Goal: Register for event/course

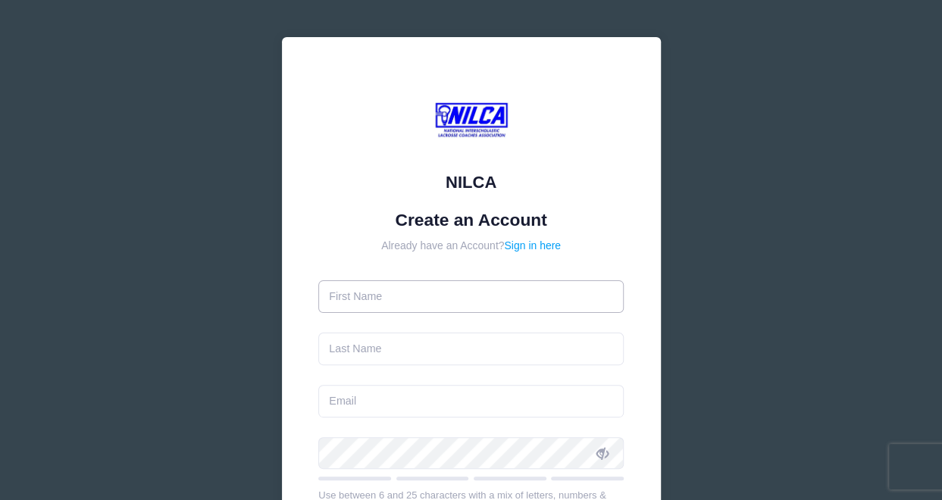
click at [395, 302] on input "text" at bounding box center [470, 296] width 305 height 33
type input "[PERSON_NAME]"
type input "Kelly"
type input "bkelly@kaig.com"
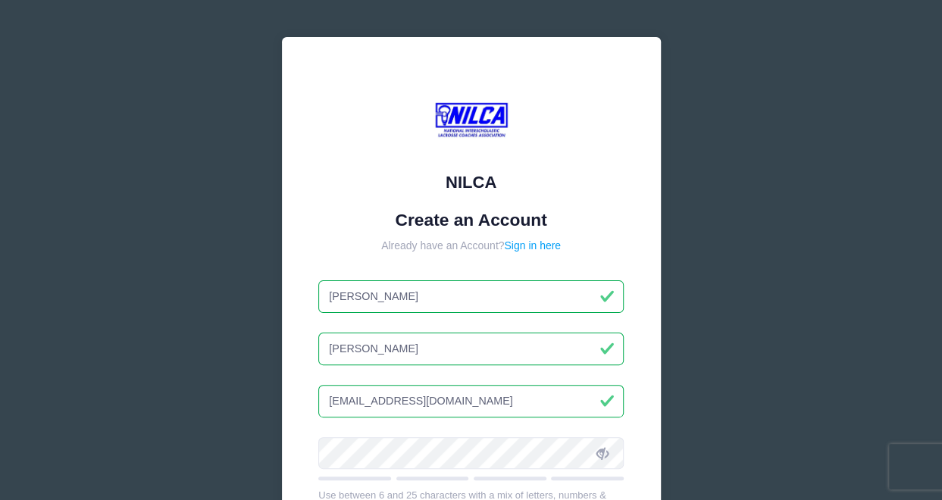
type input "Micha"
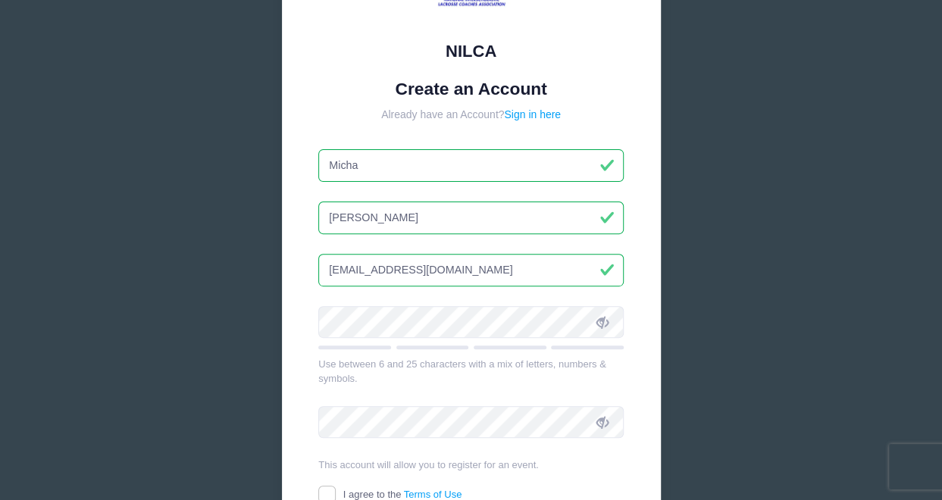
scroll to position [133, 0]
click at [366, 336] on div at bounding box center [470, 326] width 305 height 43
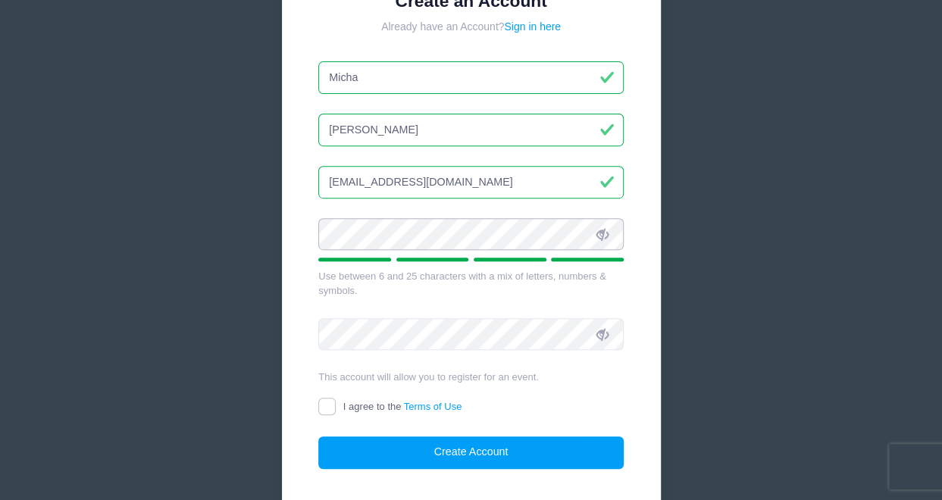
scroll to position [220, 0]
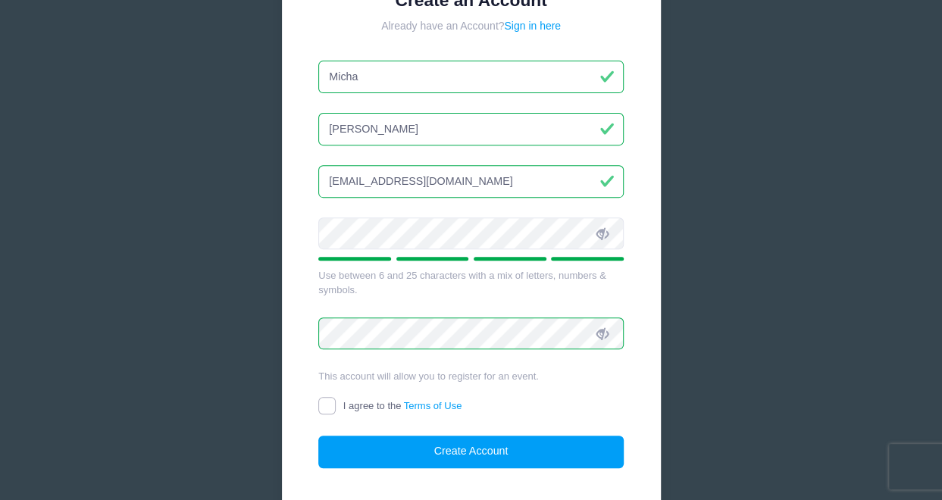
click at [327, 402] on input "I agree to the Terms of Use" at bounding box center [326, 405] width 17 height 17
checkbox input "true"
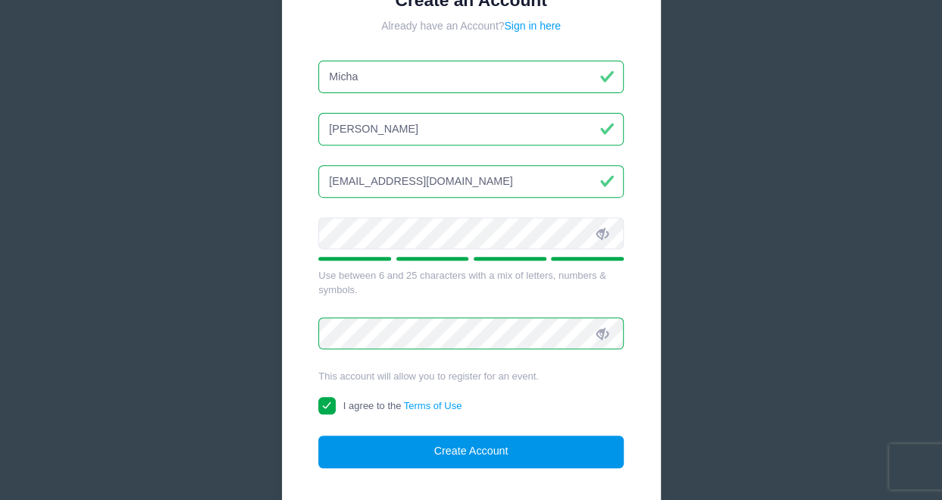
click at [454, 446] on button "Create Account" at bounding box center [470, 452] width 305 height 33
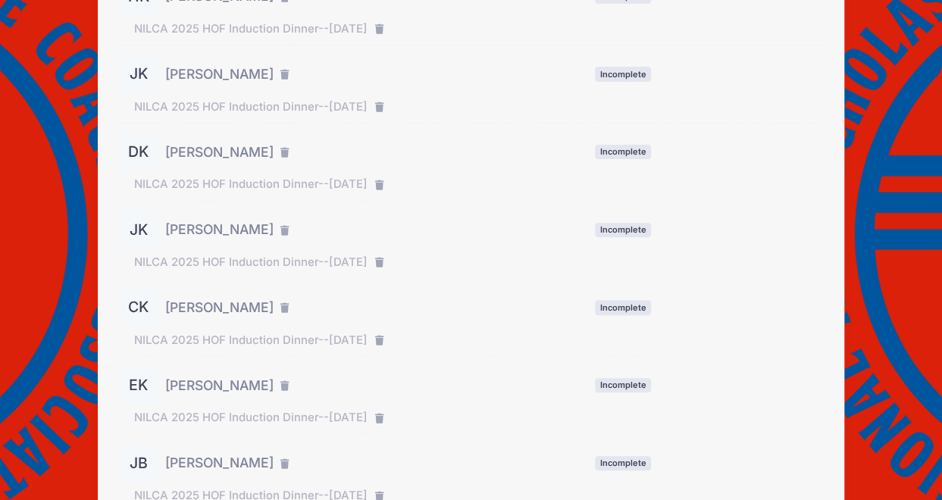
scroll to position [305, 0]
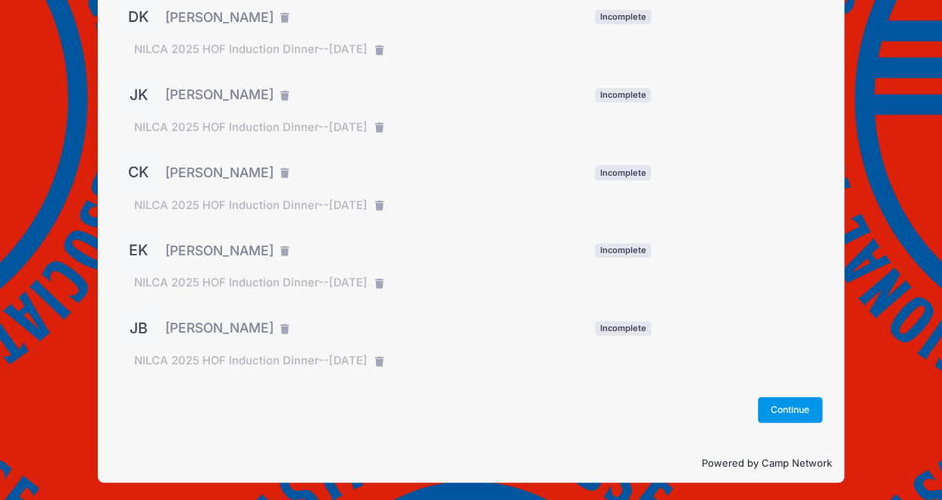
click at [803, 404] on button "Continue" at bounding box center [790, 410] width 65 height 26
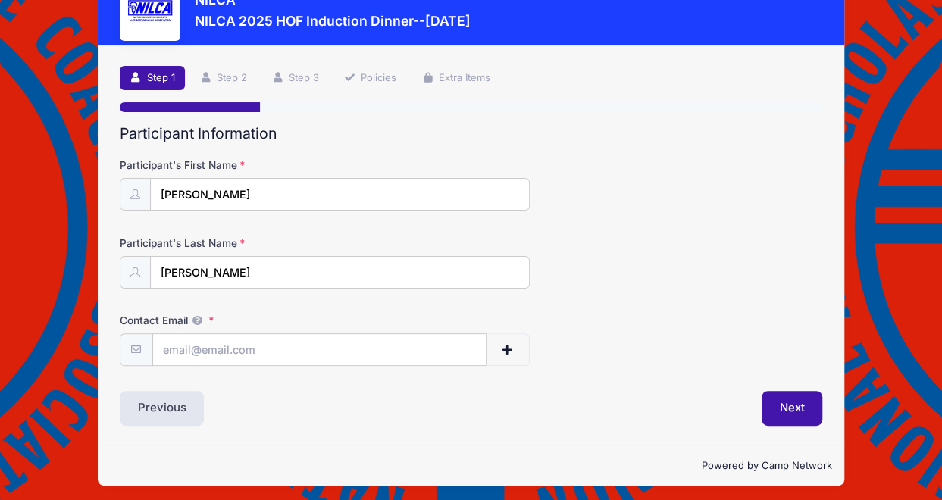
scroll to position [52, 0]
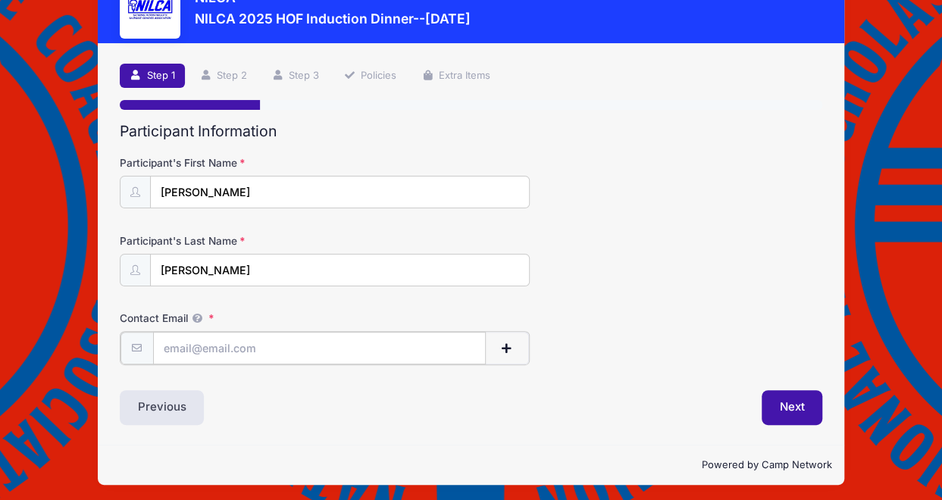
click at [226, 342] on input "Contact Email" at bounding box center [319, 348] width 333 height 33
type input "bkelly@kaig.com"
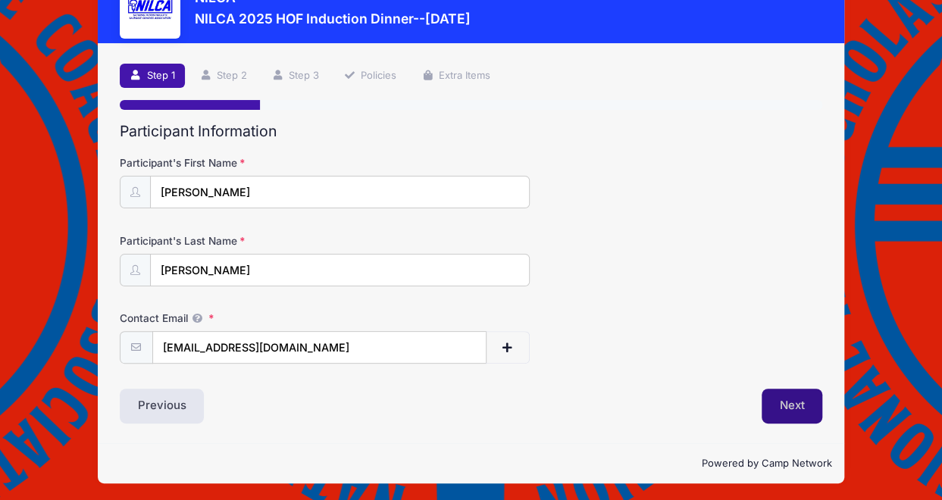
click at [785, 407] on button "Next" at bounding box center [791, 406] width 61 height 35
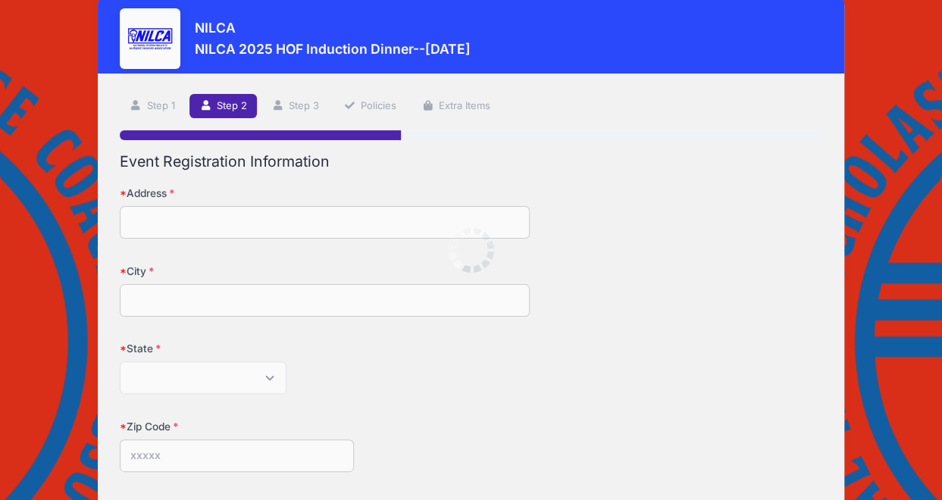
scroll to position [0, 0]
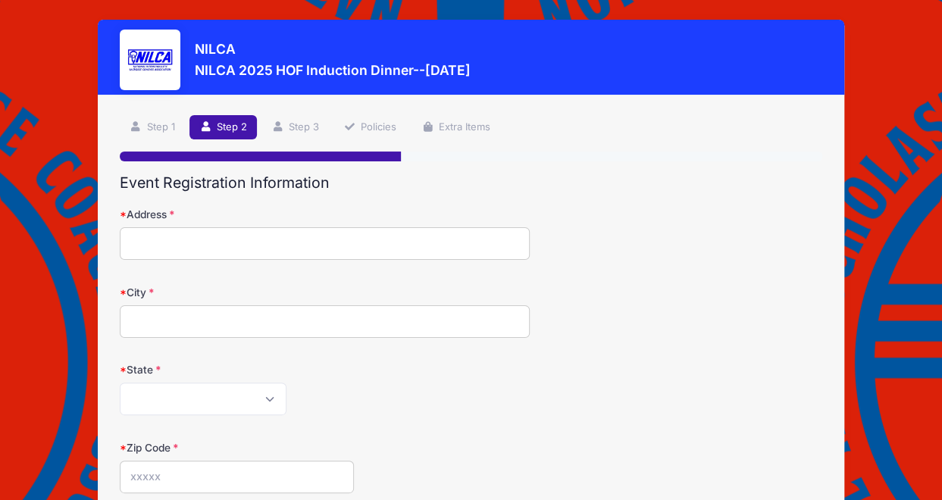
click at [229, 248] on input "Address" at bounding box center [325, 243] width 410 height 33
type input "11201 Mays Chapel Rd"
type input "Timonium"
select select "MD"
type input "21093"
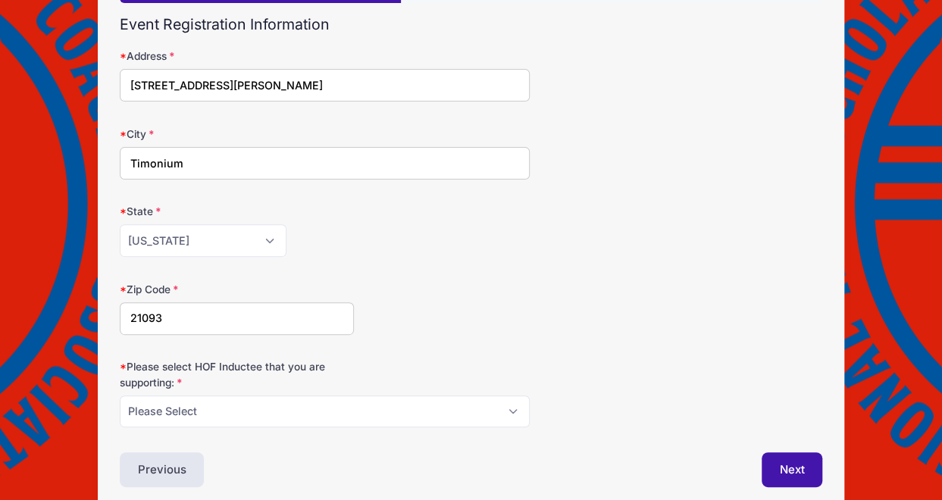
scroll to position [221, 0]
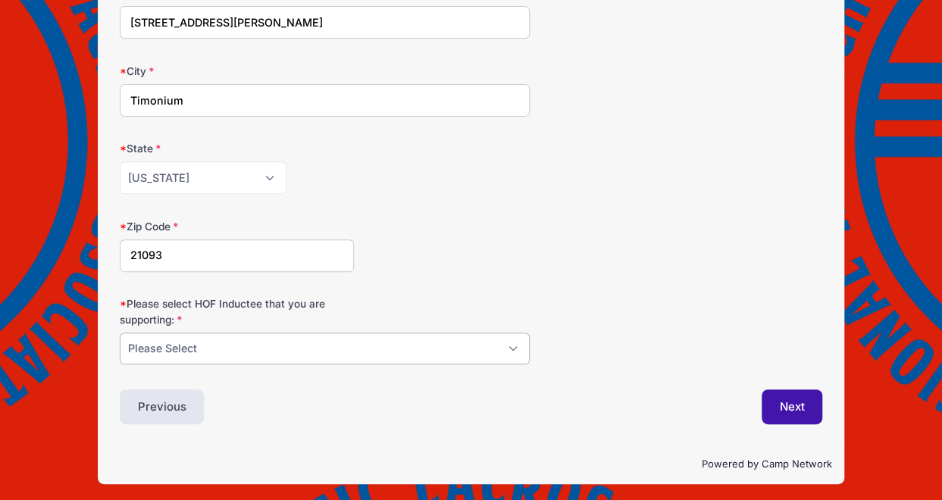
click at [508, 342] on select "Please Select Dennis Bonn Charlie Burch Mike Delia Steve Finnell Bryan Kelly Ke…" at bounding box center [325, 349] width 410 height 33
select select "Bryan Kelly"
click at [120, 333] on select "Please Select Dennis Bonn Charlie Burch Mike Delia Steve Finnell Bryan Kelly Ke…" at bounding box center [325, 349] width 410 height 33
click at [794, 406] on button "Next" at bounding box center [791, 406] width 61 height 35
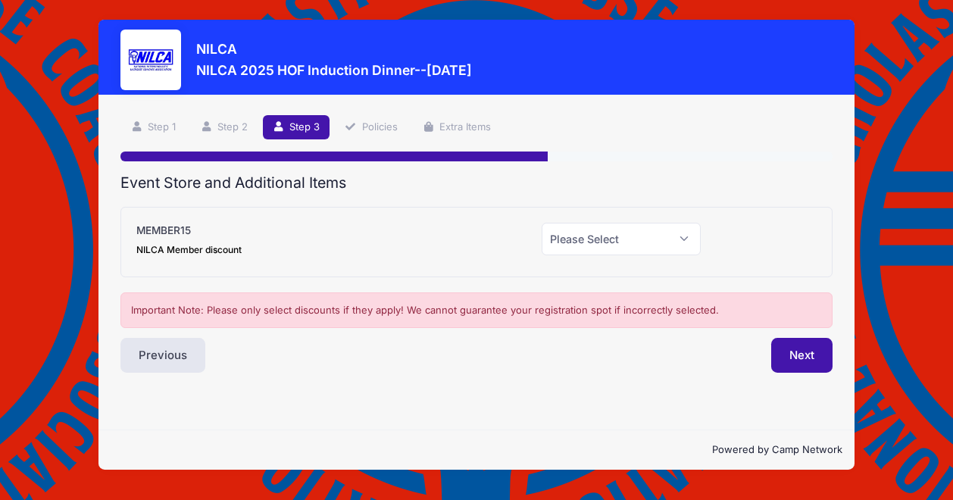
scroll to position [0, 0]
click at [683, 234] on select "Please Select Yes (-$15.00) No" at bounding box center [621, 239] width 159 height 33
select select "0"
click at [542, 223] on select "Please Select Yes (-$15.00) No" at bounding box center [621, 239] width 159 height 33
click at [815, 360] on button "Next" at bounding box center [801, 355] width 61 height 35
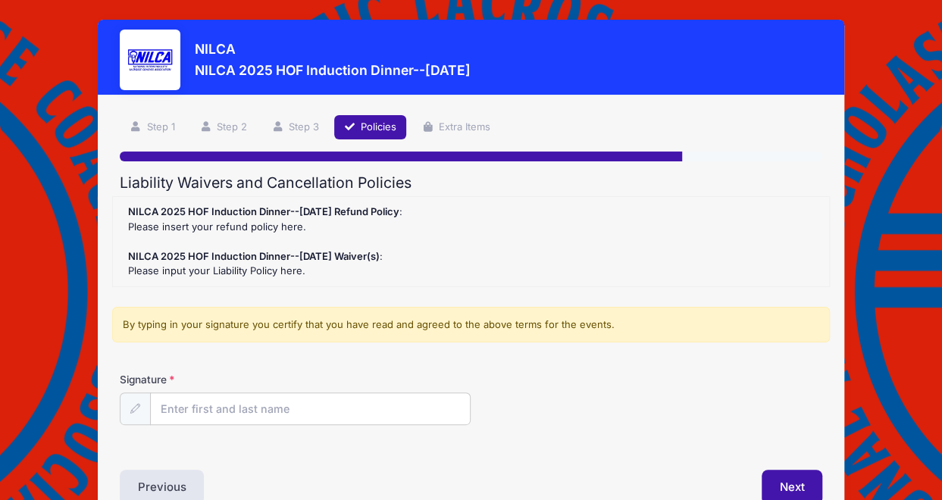
click at [577, 364] on form "NILCA 2025 HOF Induction Dinner--October 18, 2025 Refund Policy : Please insert…" at bounding box center [471, 322] width 702 height 253
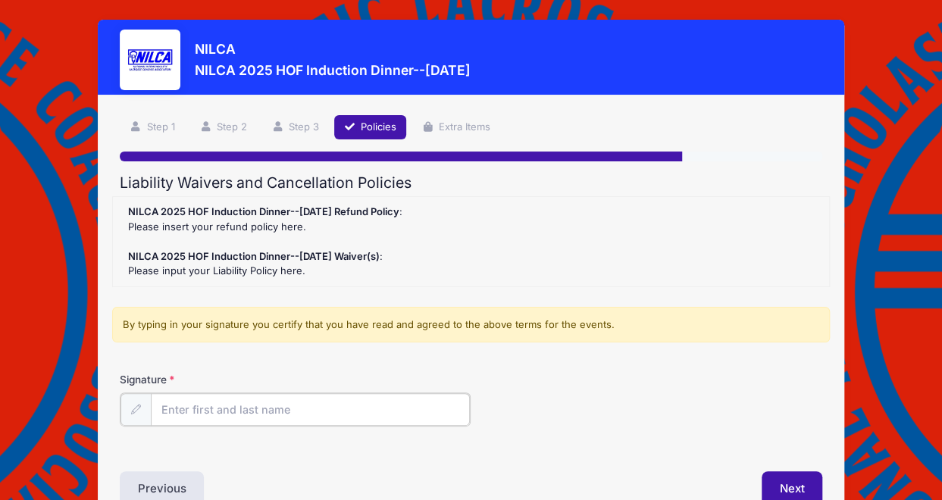
click at [262, 414] on input "Signature" at bounding box center [311, 409] width 320 height 33
type input "Bryan Kelly"
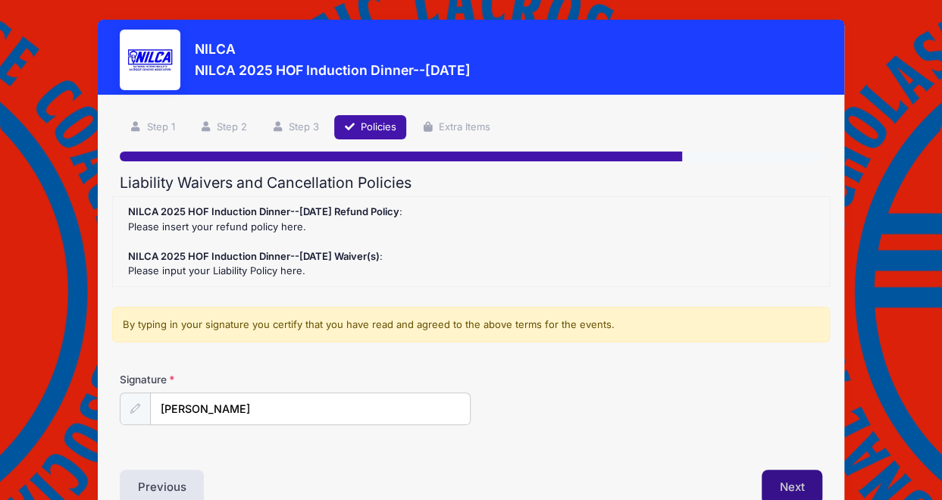
click at [796, 484] on button "Next" at bounding box center [791, 487] width 61 height 35
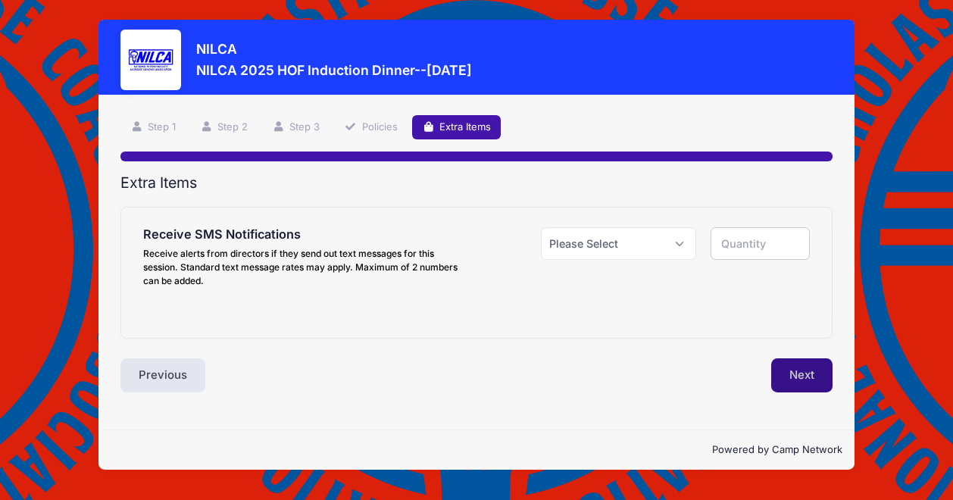
click at [810, 378] on button "Next" at bounding box center [801, 375] width 61 height 35
click at [676, 249] on select "Please Select Yes ($0.00) No" at bounding box center [618, 243] width 155 height 33
select select "0"
click at [541, 227] on select "Please Select Yes ($0.00) No" at bounding box center [618, 243] width 155 height 33
type input "0"
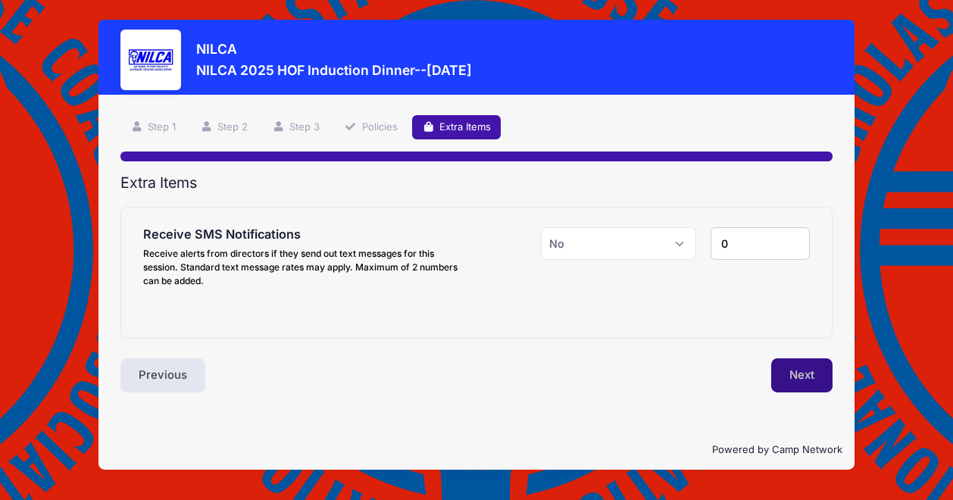
click at [786, 364] on button "Next" at bounding box center [801, 375] width 61 height 35
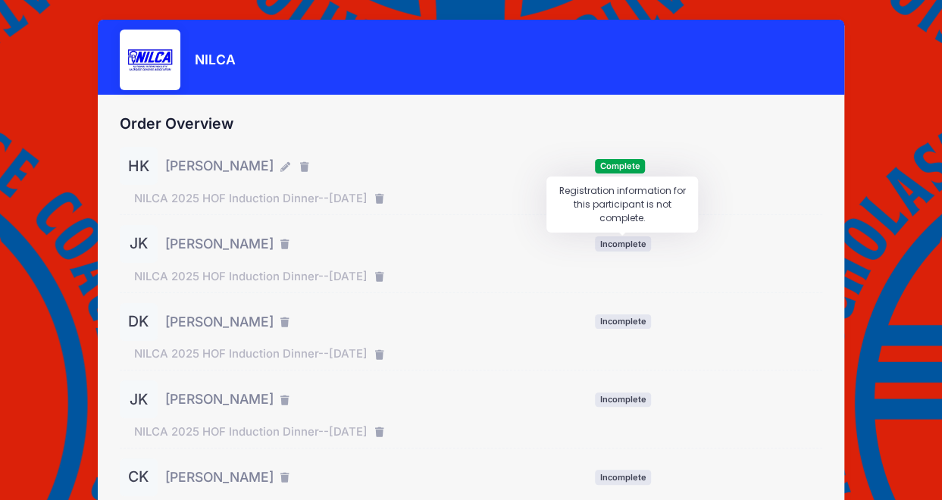
click at [616, 245] on span "Incomplete" at bounding box center [623, 243] width 56 height 14
click at [202, 243] on span "[PERSON_NAME]" at bounding box center [219, 244] width 108 height 20
click at [203, 278] on span "NILCA 2025 HOF Induction Dinner--[DATE]" at bounding box center [250, 276] width 233 height 17
click at [635, 298] on div "HK Heidi Kelly Complete JK Jacob Kelly" at bounding box center [471, 414] width 702 height 535
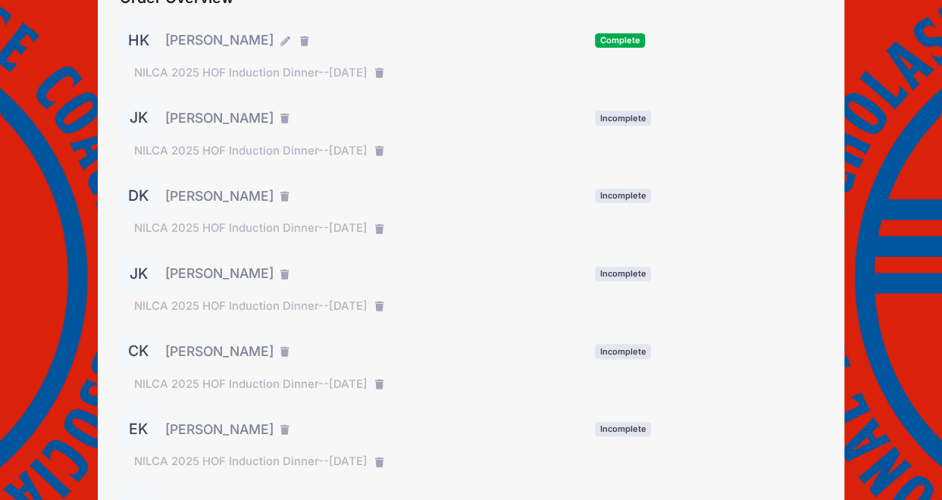
scroll to position [305, 0]
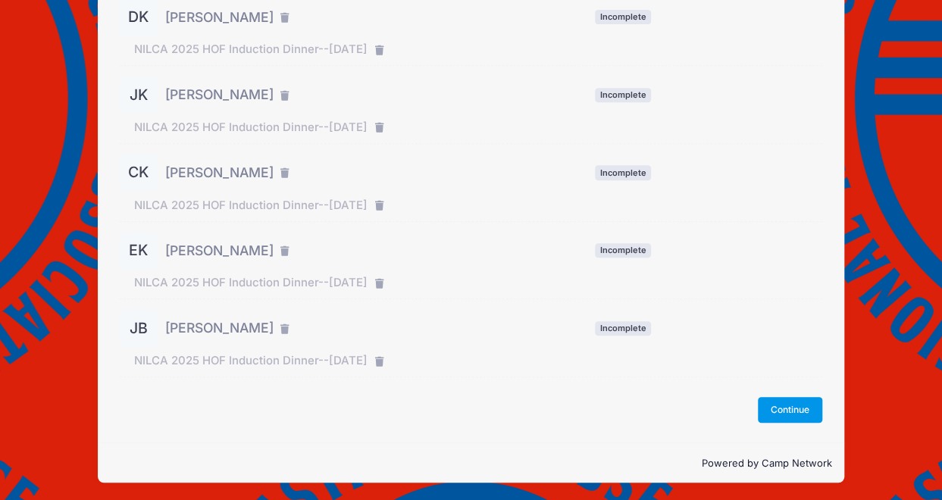
click at [791, 405] on button "Continue" at bounding box center [790, 410] width 65 height 26
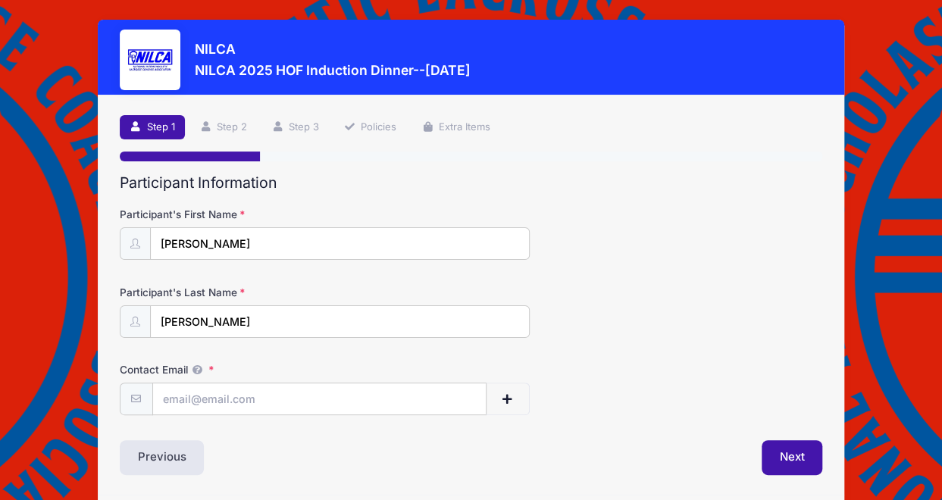
scroll to position [52, 0]
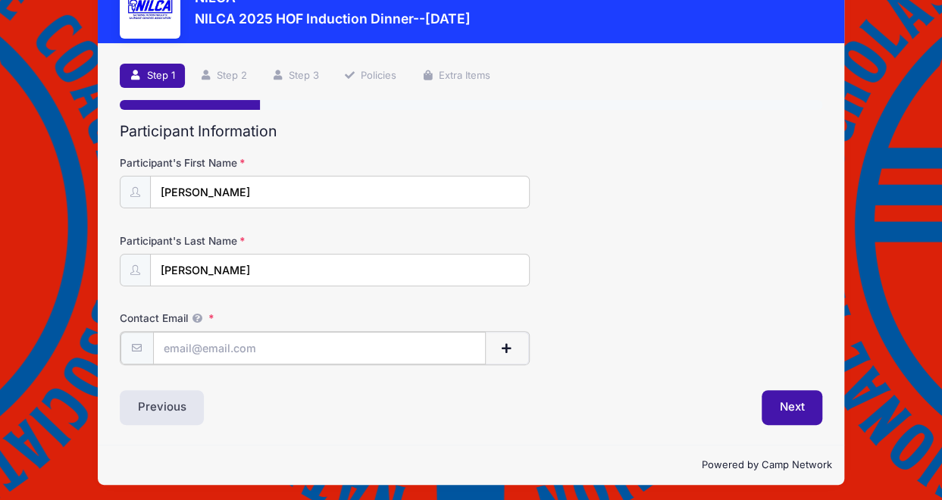
click at [282, 343] on input "Contact Email" at bounding box center [319, 348] width 333 height 33
type input "bkelly@kaig.com"
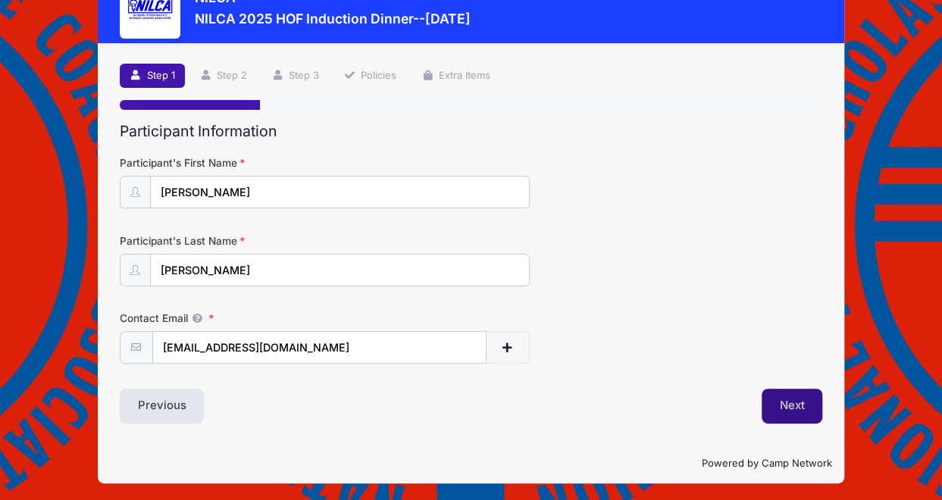
click at [806, 402] on button "Next" at bounding box center [791, 406] width 61 height 35
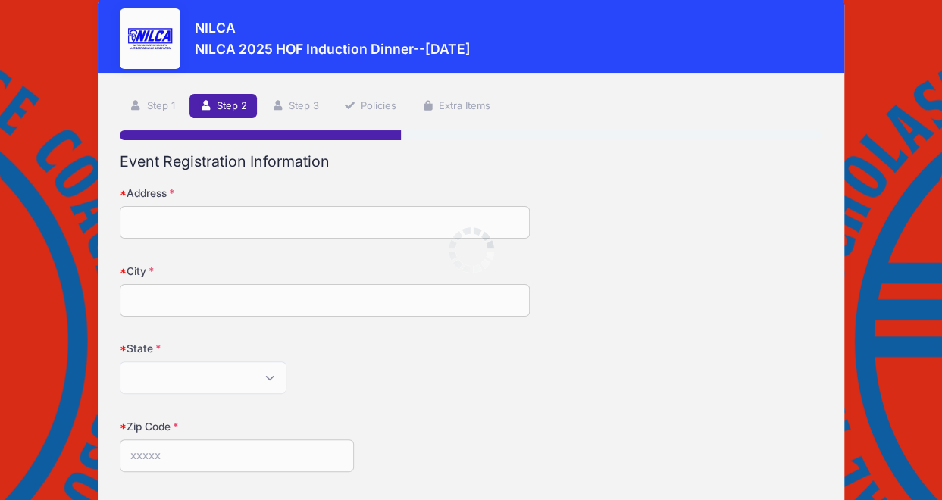
scroll to position [0, 0]
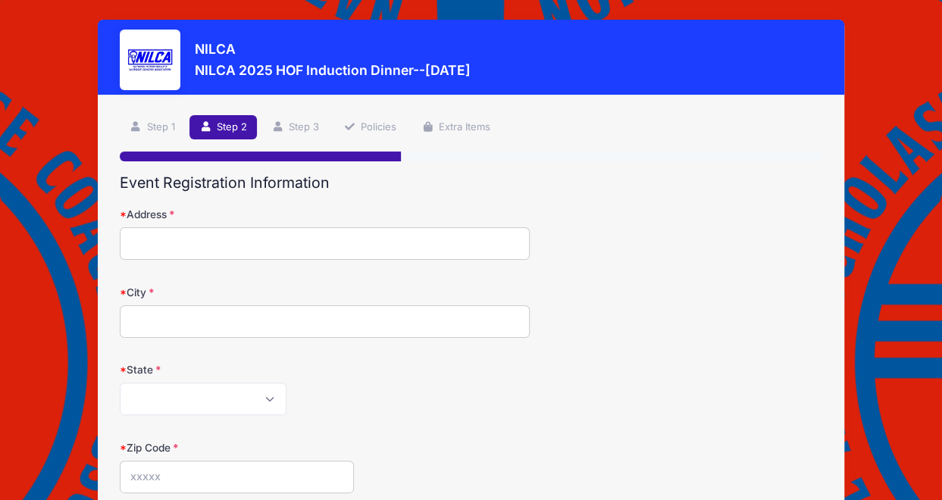
click at [268, 239] on input "Address" at bounding box center [325, 243] width 410 height 33
type input "[STREET_ADDRESS][PERSON_NAME]"
type input "Timonium"
select select "MD"
type input "21093"
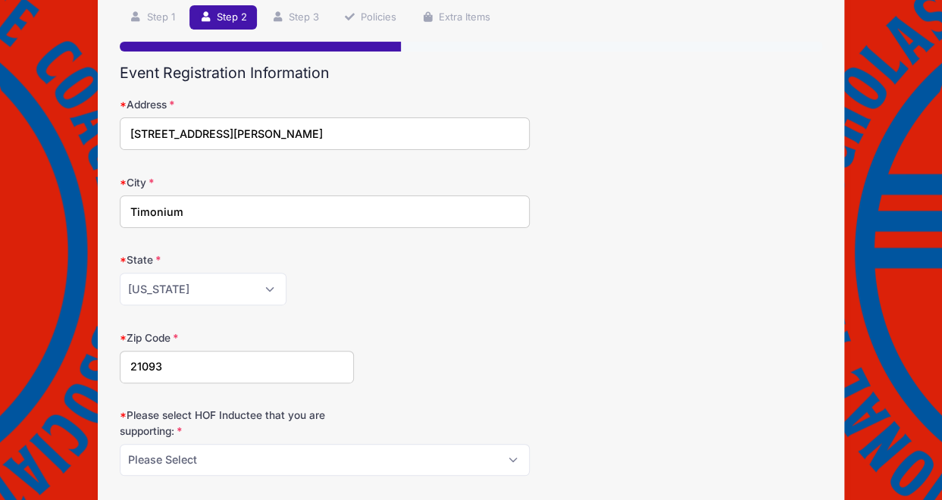
scroll to position [194, 0]
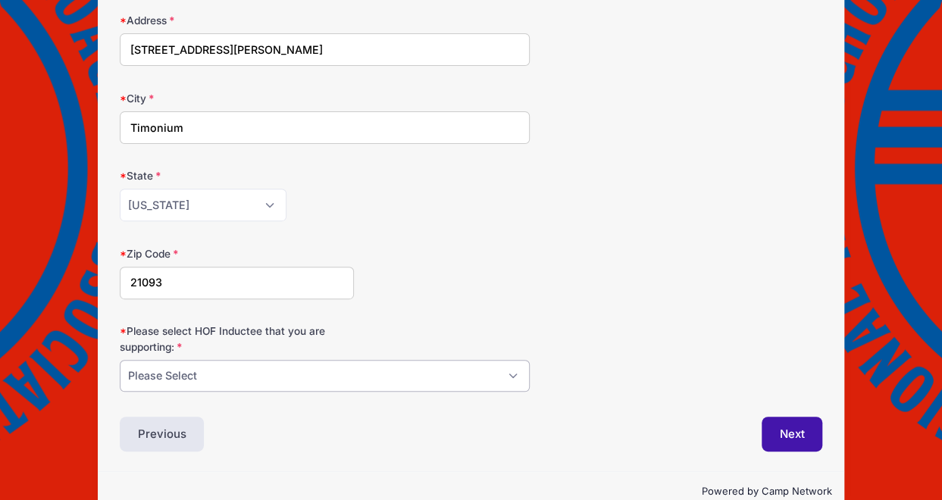
click at [517, 378] on select "Please Select [PERSON_NAME] [PERSON_NAME] [PERSON_NAME] [PERSON_NAME] [PERSON_N…" at bounding box center [325, 376] width 410 height 33
select select "[PERSON_NAME]"
click at [120, 360] on select "Please Select Dennis Bonn Charlie Burch Mike Delia Steve Finnell Bryan Kelly Ke…" at bounding box center [325, 376] width 410 height 33
click at [779, 427] on button "Next" at bounding box center [791, 434] width 61 height 35
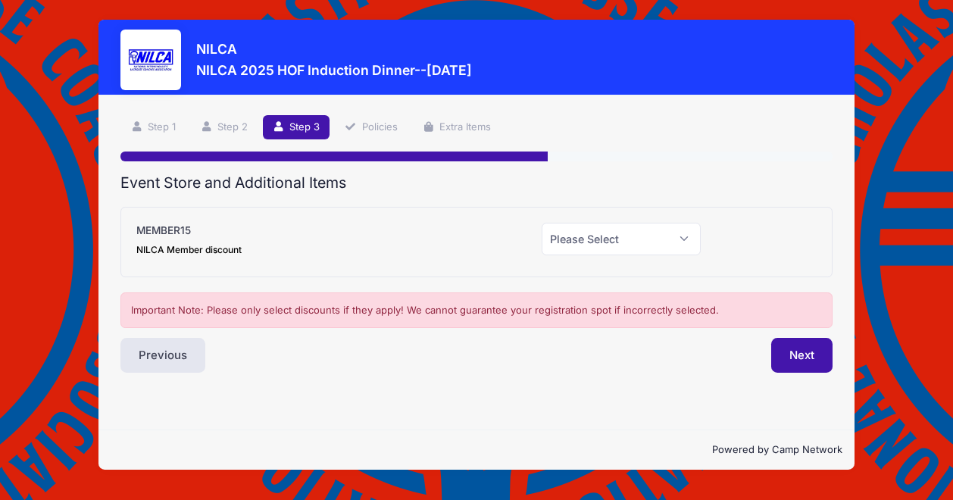
scroll to position [0, 0]
click at [686, 236] on select "Please Select Yes (-$15.00) No" at bounding box center [621, 239] width 159 height 33
select select "0"
click at [542, 223] on select "Please Select Yes (-$15.00) No" at bounding box center [621, 239] width 159 height 33
click at [801, 348] on button "Next" at bounding box center [801, 355] width 61 height 35
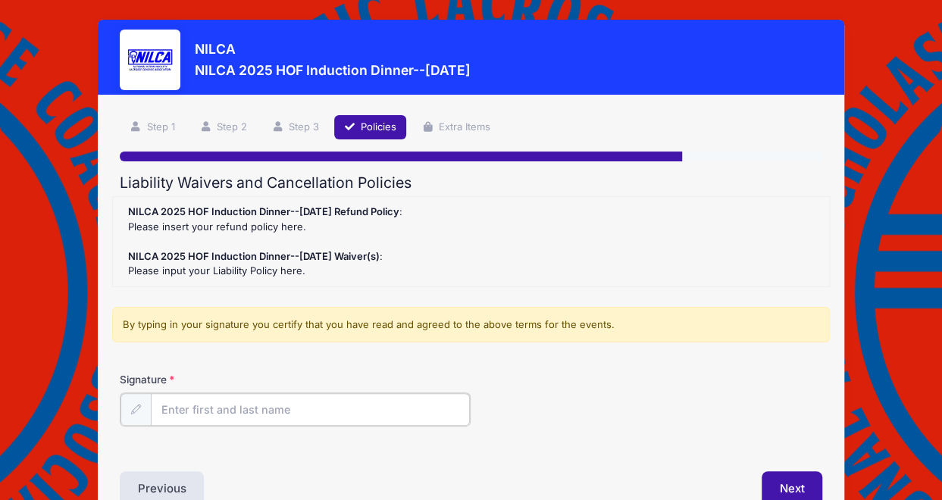
click at [331, 398] on input "Signature" at bounding box center [311, 409] width 320 height 33
type input "bryan kelly"
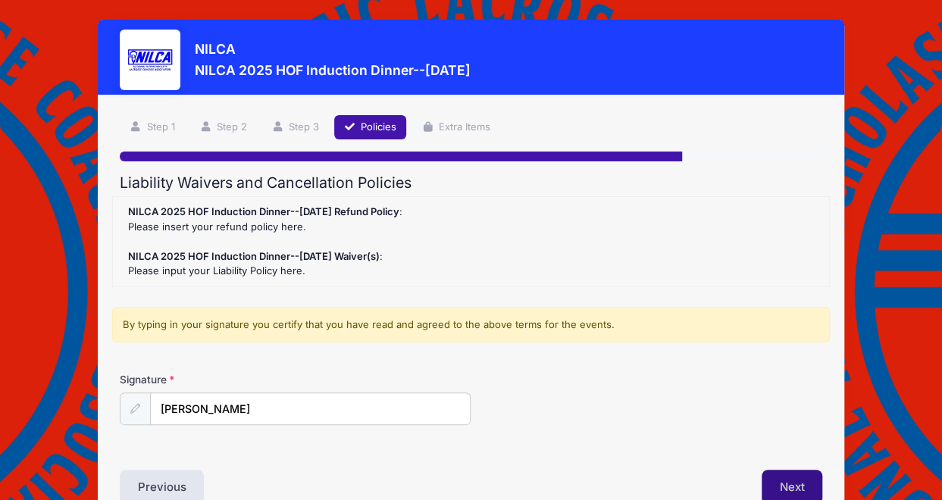
click at [809, 476] on button "Next" at bounding box center [791, 487] width 61 height 35
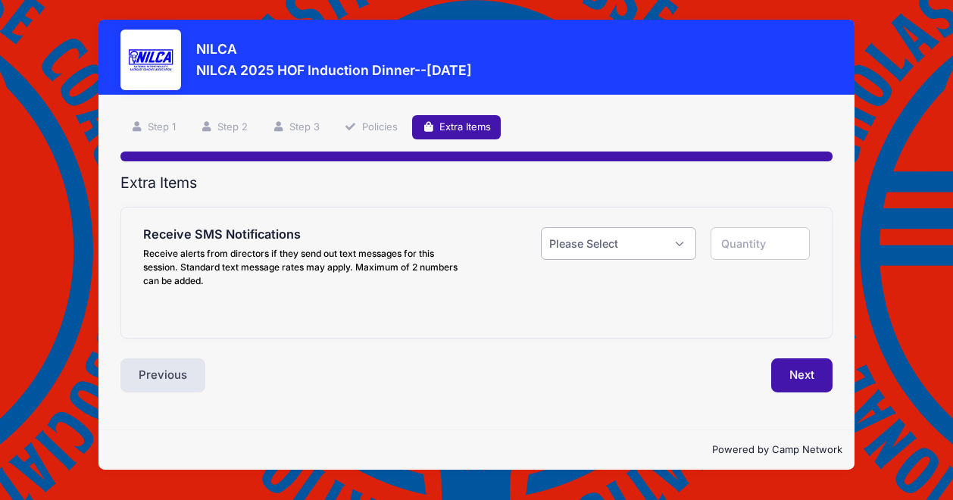
click at [682, 242] on select "Please Select Yes ($0.00) No" at bounding box center [618, 243] width 155 height 33
select select "0"
click at [541, 227] on select "Please Select Yes ($0.00) No" at bounding box center [618, 243] width 155 height 33
type input "0"
click at [800, 373] on button "Next" at bounding box center [801, 375] width 61 height 35
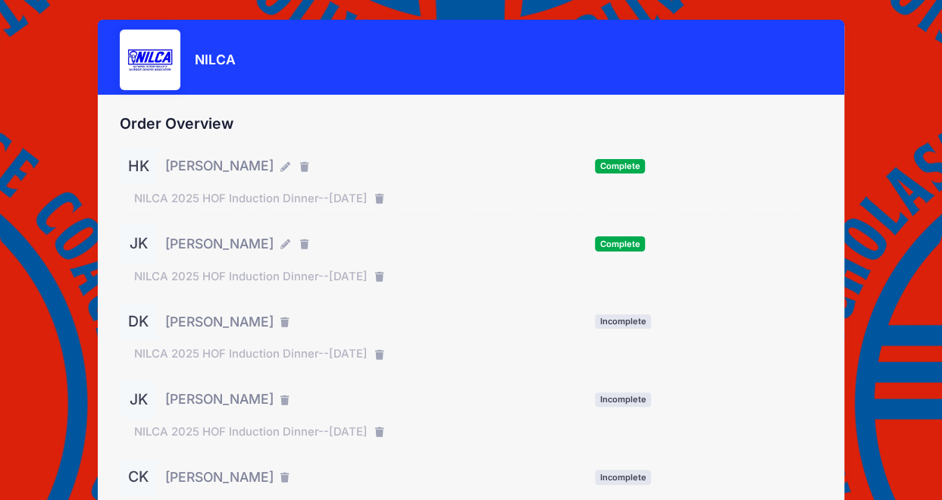
scroll to position [305, 0]
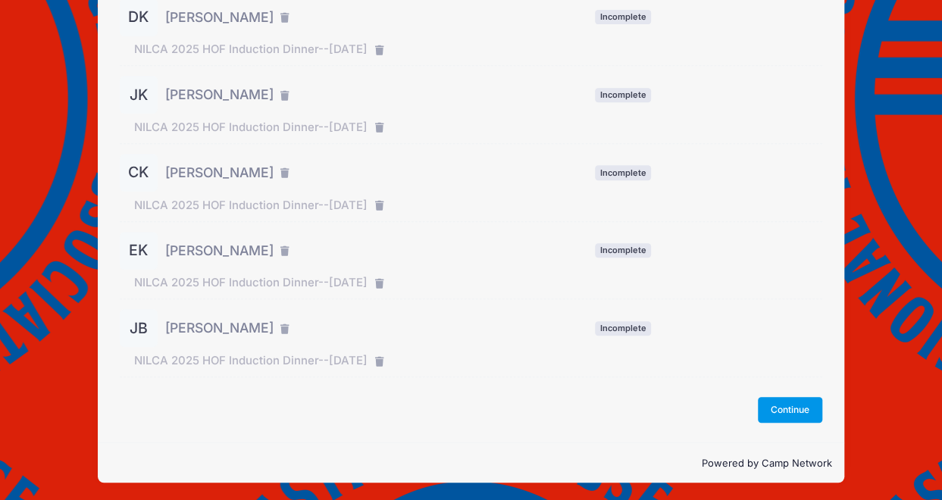
click at [813, 410] on button "Continue" at bounding box center [790, 410] width 65 height 26
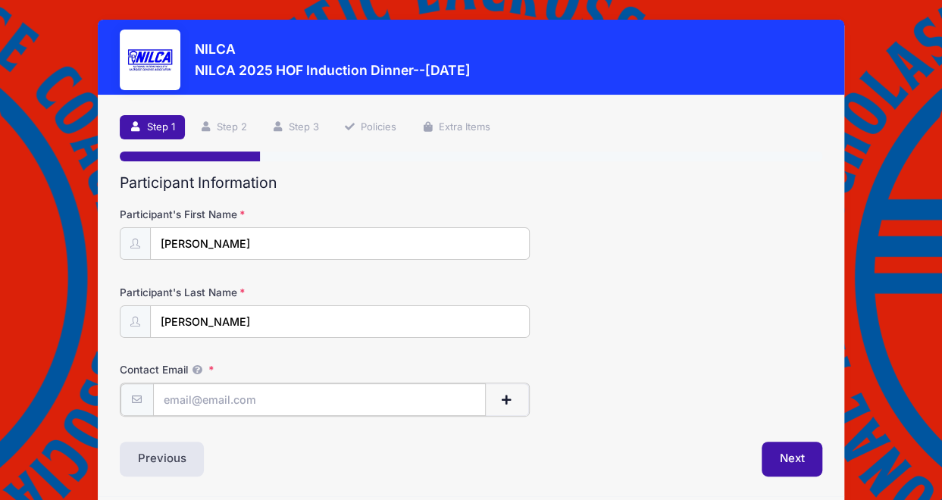
click at [249, 393] on input "Contact Email" at bounding box center [319, 399] width 333 height 33
type input "bkelly@kaig.com"
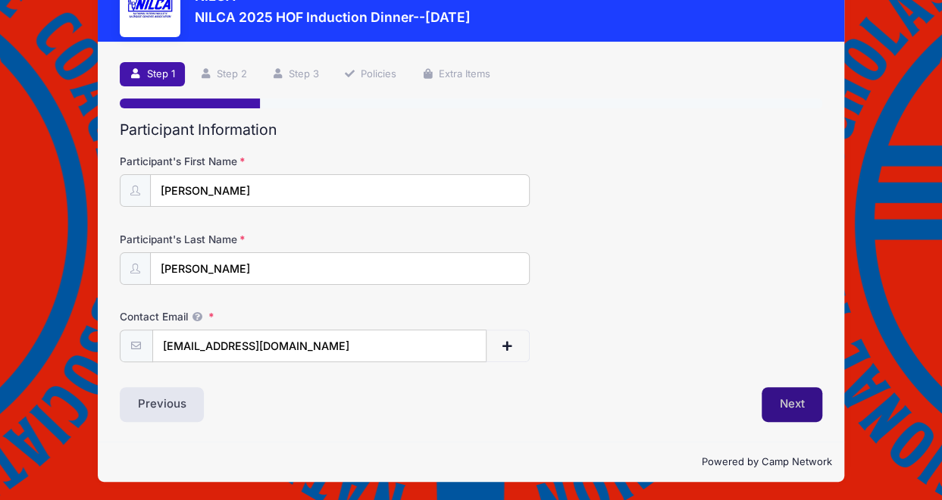
click at [792, 405] on button "Next" at bounding box center [791, 404] width 61 height 35
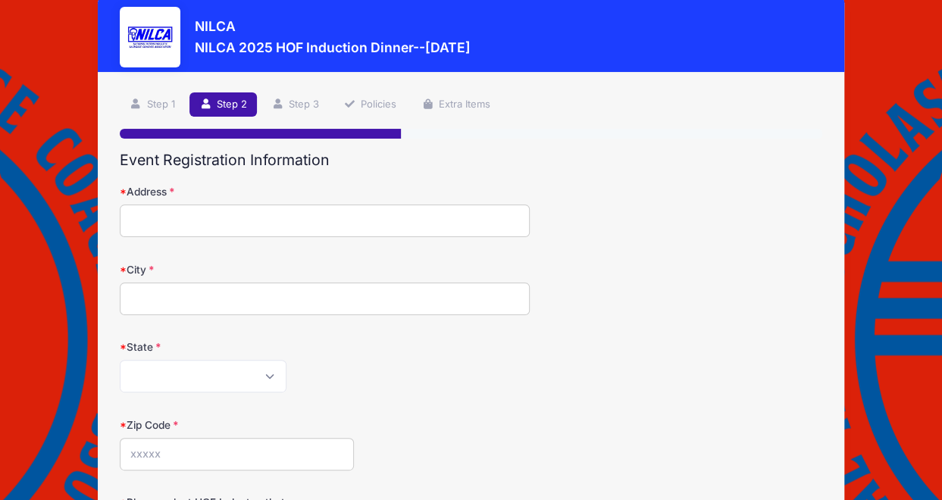
scroll to position [0, 0]
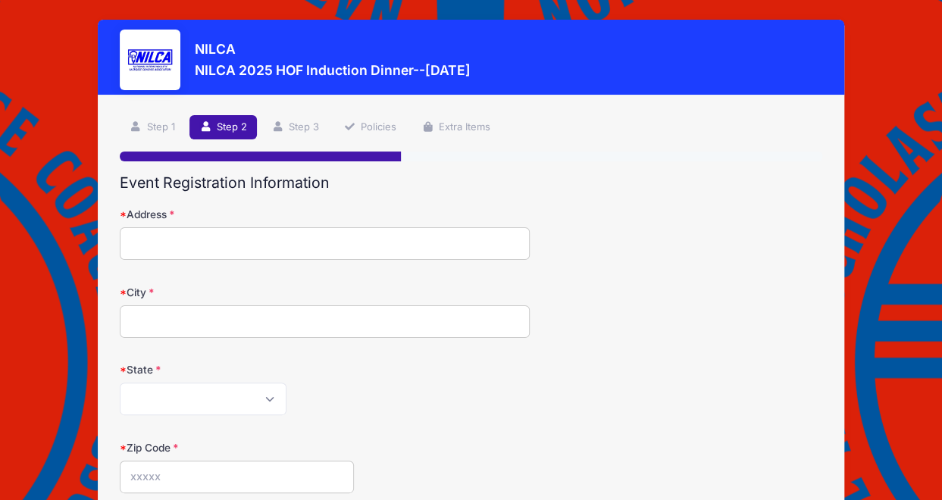
click at [269, 244] on input "Address" at bounding box center [325, 243] width 410 height 33
type input "[STREET_ADDRESS][PERSON_NAME]"
type input "Timonium"
select select "MD"
type input "21093"
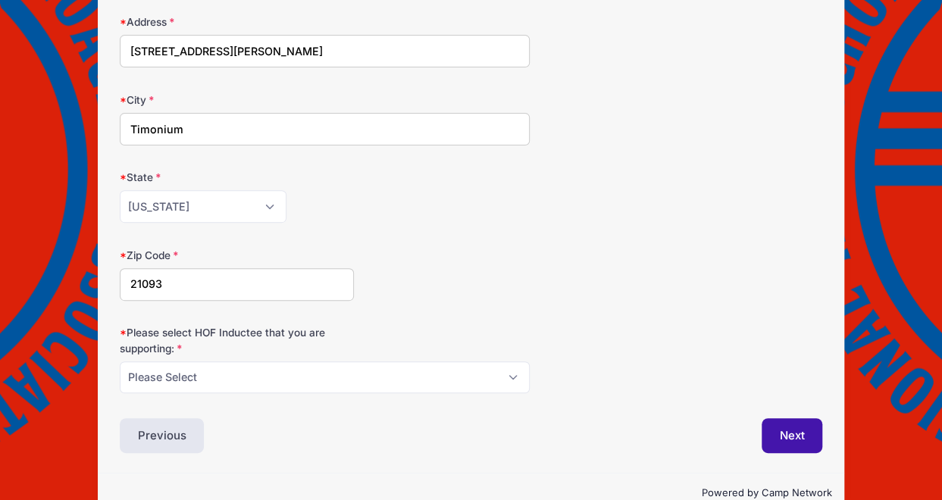
scroll to position [221, 0]
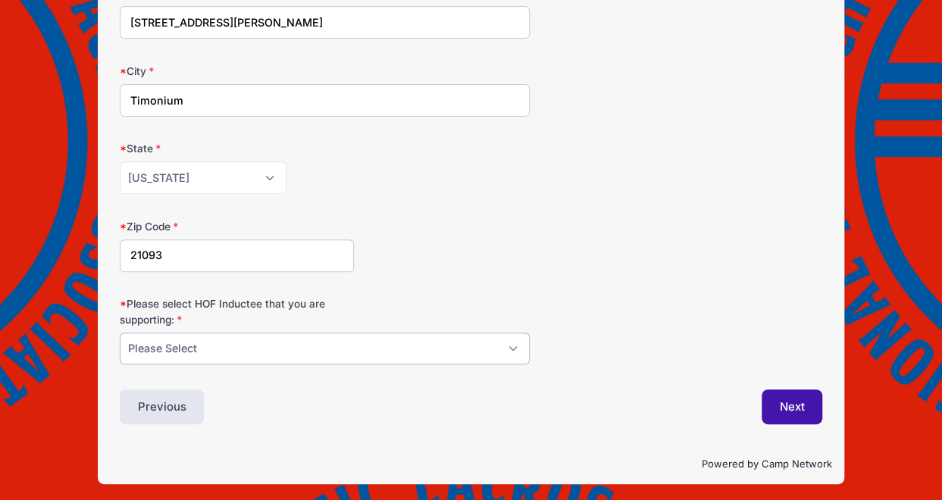
click at [516, 348] on select "Please Select [PERSON_NAME] [PERSON_NAME] [PERSON_NAME] [PERSON_NAME] [PERSON_N…" at bounding box center [325, 349] width 410 height 33
select select "[PERSON_NAME]"
click at [120, 333] on select "Please Select [PERSON_NAME] [PERSON_NAME] [PERSON_NAME] [PERSON_NAME] [PERSON_N…" at bounding box center [325, 349] width 410 height 33
click at [780, 407] on button "Next" at bounding box center [791, 406] width 61 height 35
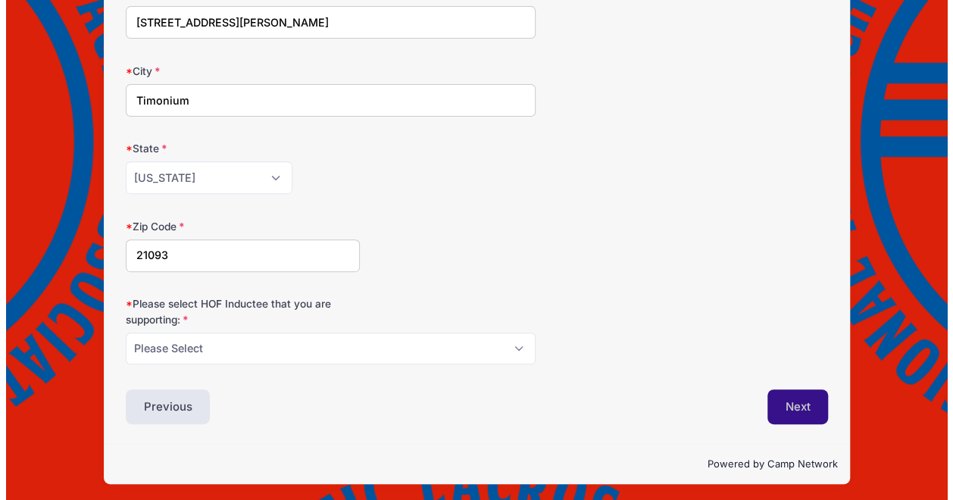
scroll to position [0, 0]
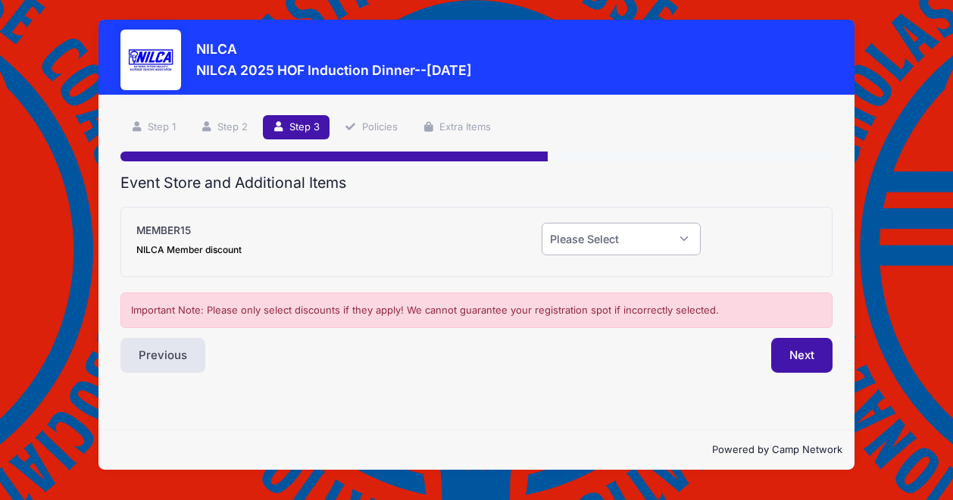
click at [689, 237] on select "Please Select Yes (-$15.00) No" at bounding box center [621, 239] width 159 height 33
select select "0"
click at [542, 223] on select "Please Select Yes (-$15.00) No" at bounding box center [621, 239] width 159 height 33
click at [809, 354] on button "Next" at bounding box center [801, 355] width 61 height 35
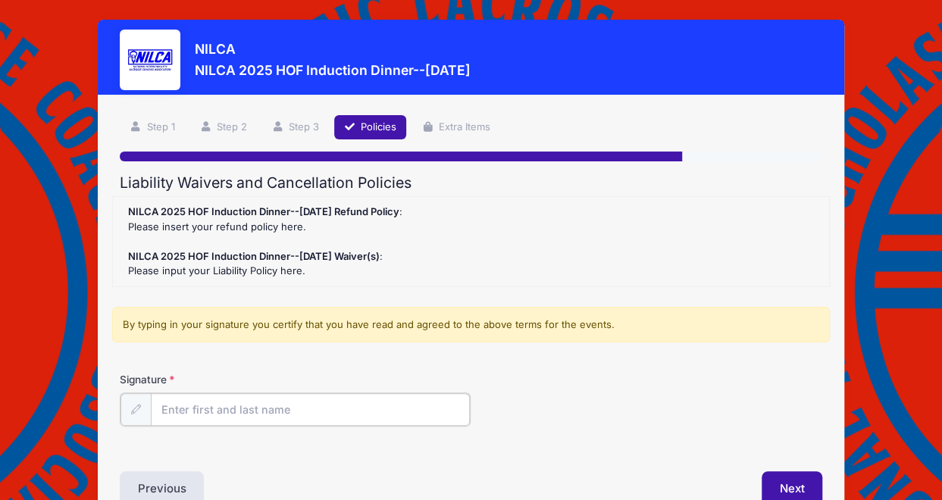
click at [302, 405] on input "Signature" at bounding box center [311, 409] width 320 height 33
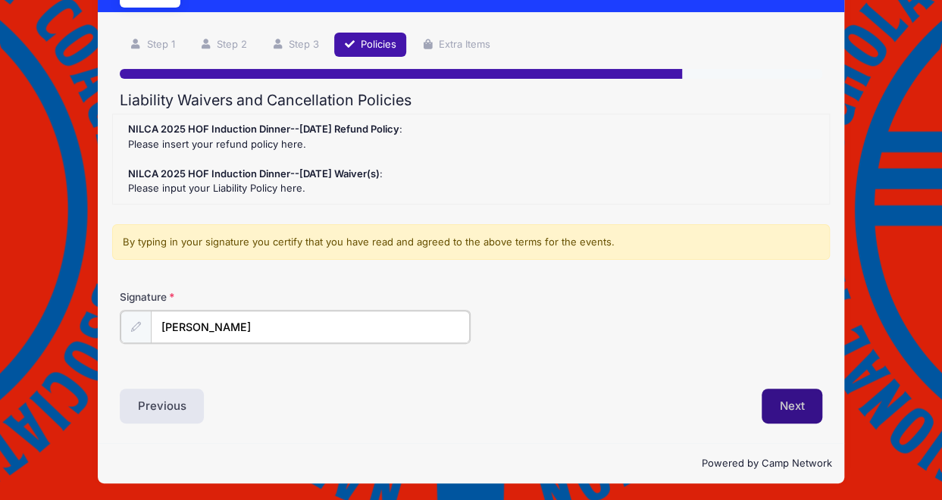
type input "[PERSON_NAME]"
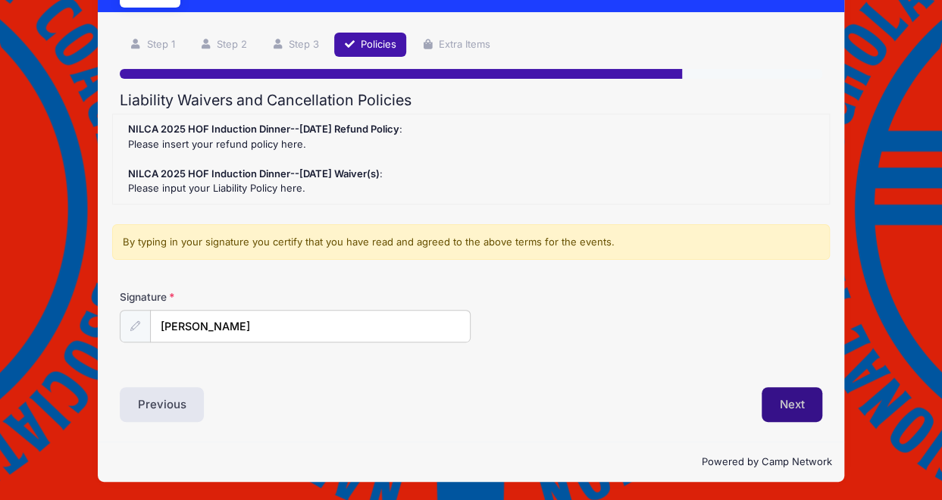
scroll to position [82, 0]
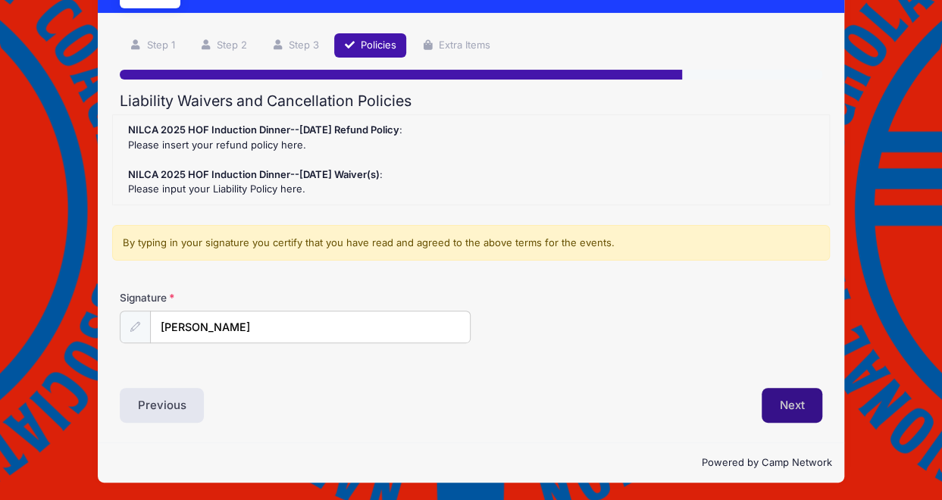
click at [791, 401] on button "Next" at bounding box center [791, 405] width 61 height 35
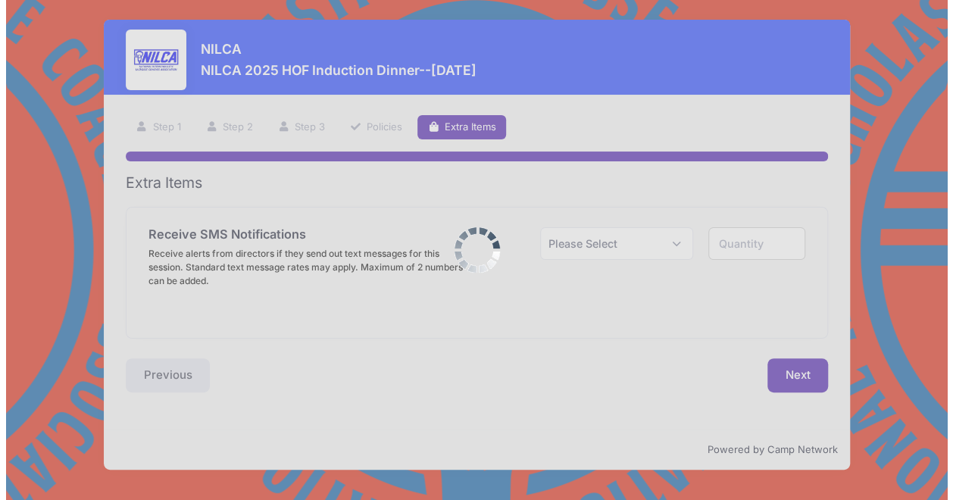
scroll to position [0, 0]
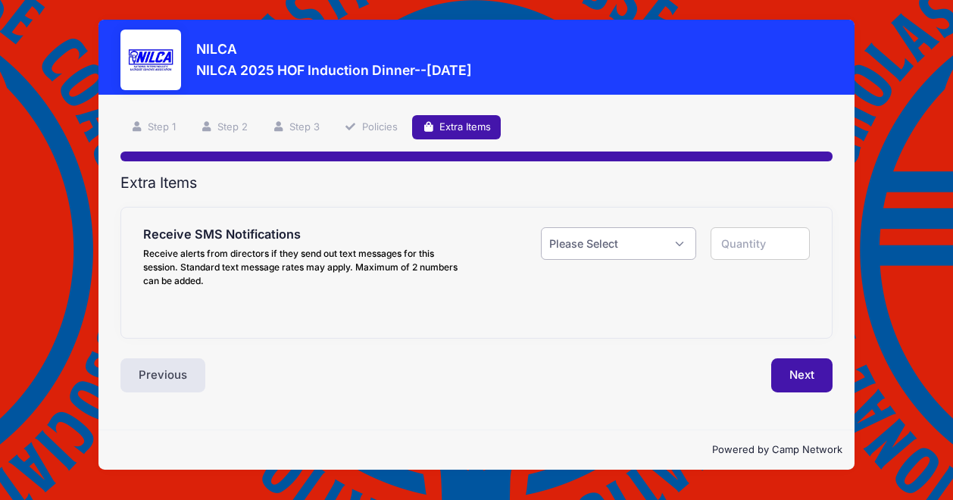
click at [680, 243] on select "Please Select Yes ($0.00) No" at bounding box center [618, 243] width 155 height 33
select select "0"
click at [541, 227] on select "Please Select Yes ($0.00) No" at bounding box center [618, 243] width 155 height 33
type input "0"
click at [804, 379] on button "Next" at bounding box center [801, 375] width 61 height 35
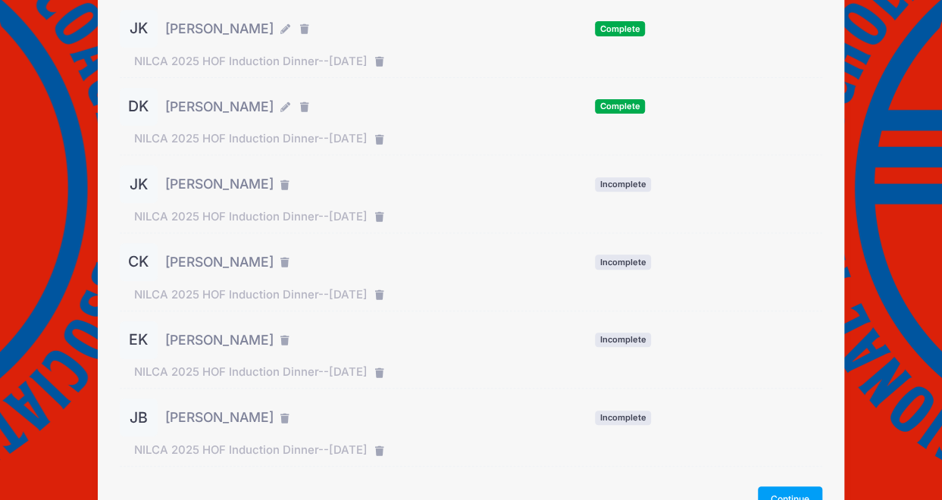
scroll to position [305, 0]
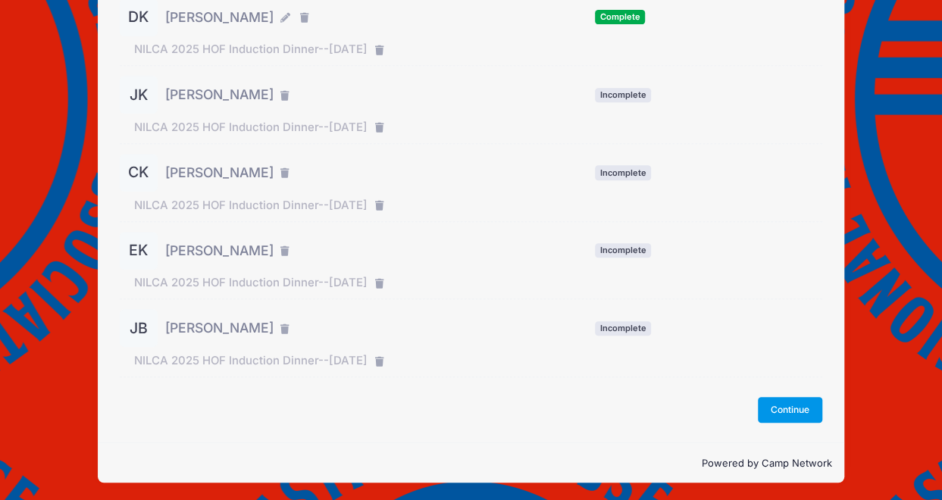
click at [776, 406] on button "Continue" at bounding box center [790, 410] width 65 height 26
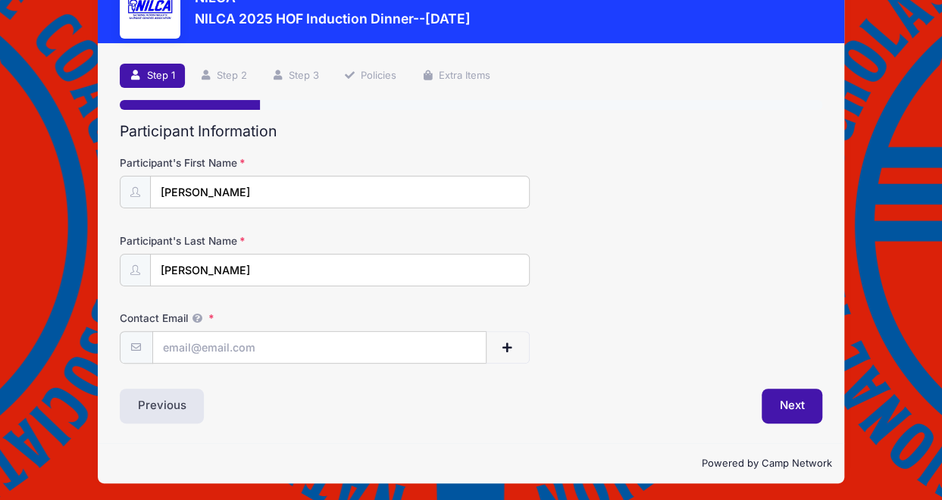
scroll to position [52, 0]
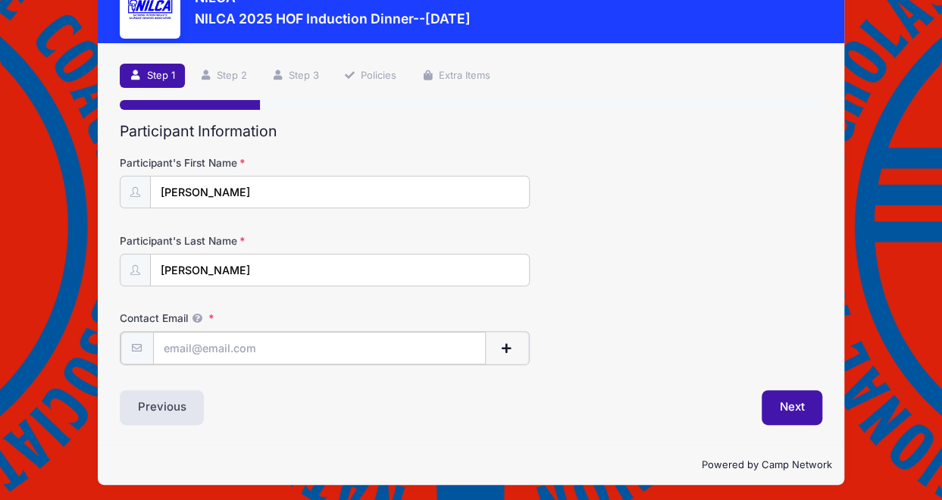
click at [211, 346] on input "Contact Email" at bounding box center [319, 348] width 333 height 33
type input "bkelly@kaig.com"
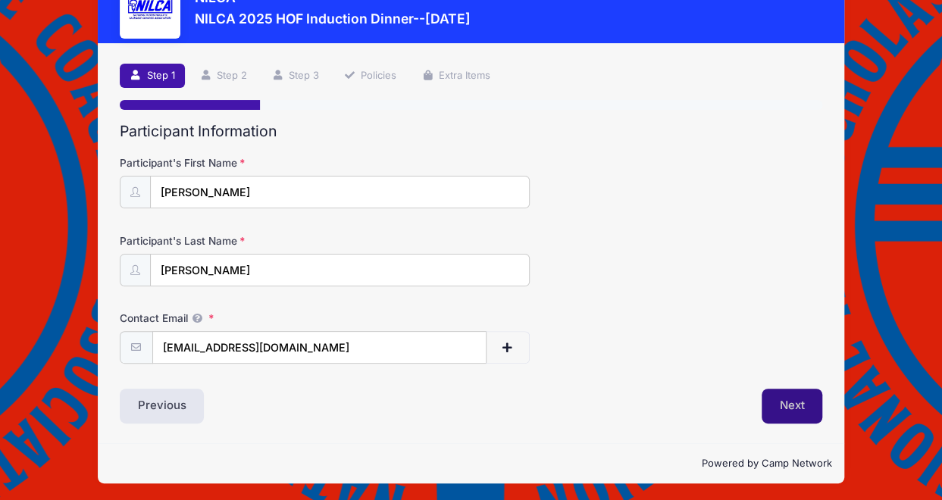
click at [777, 404] on button "Next" at bounding box center [791, 406] width 61 height 35
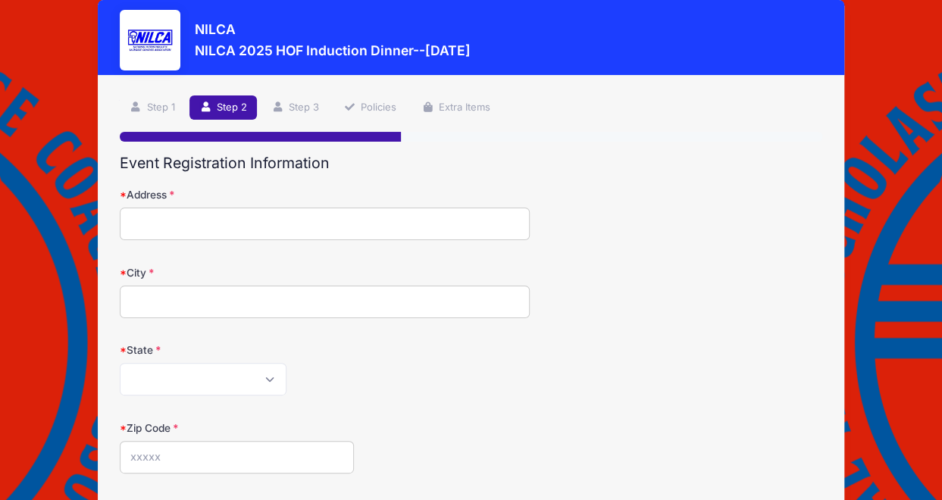
scroll to position [0, 0]
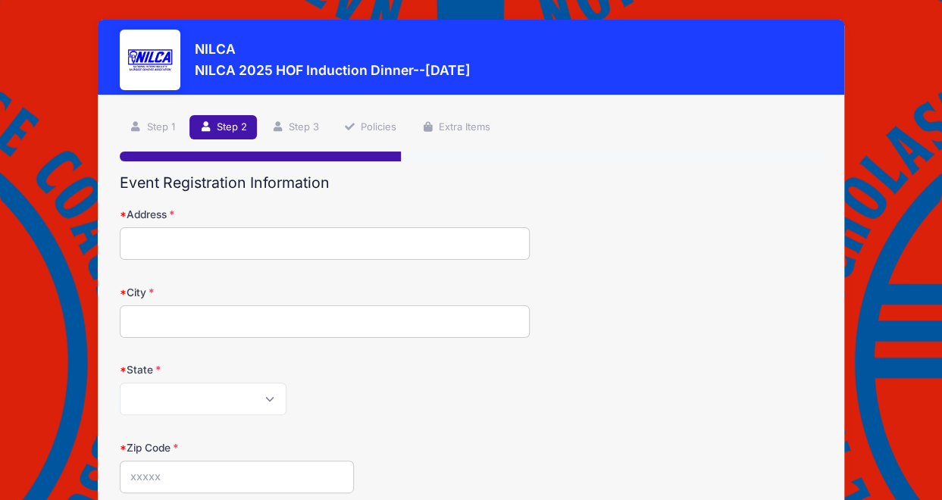
click at [153, 236] on input "Address" at bounding box center [325, 243] width 410 height 33
type input "[STREET_ADDRESS][PERSON_NAME]"
type input "Timonium"
select select "MD"
type input "21093"
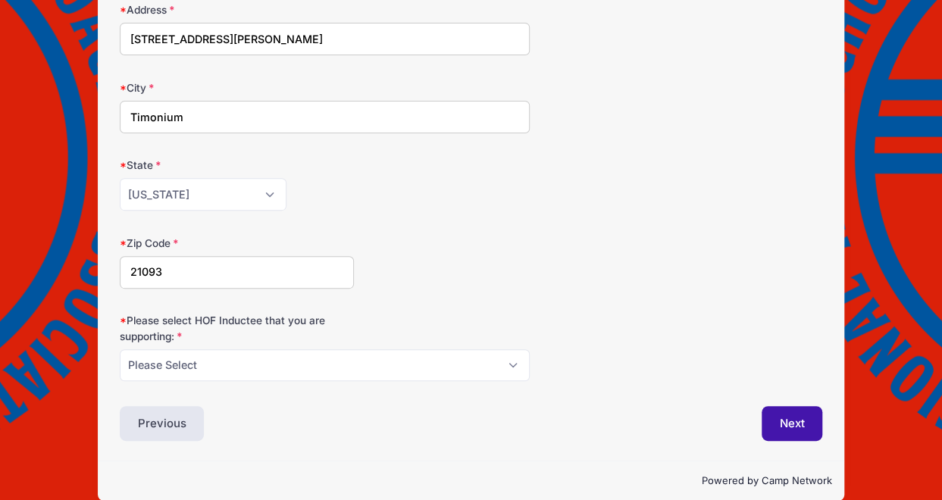
scroll to position [206, 0]
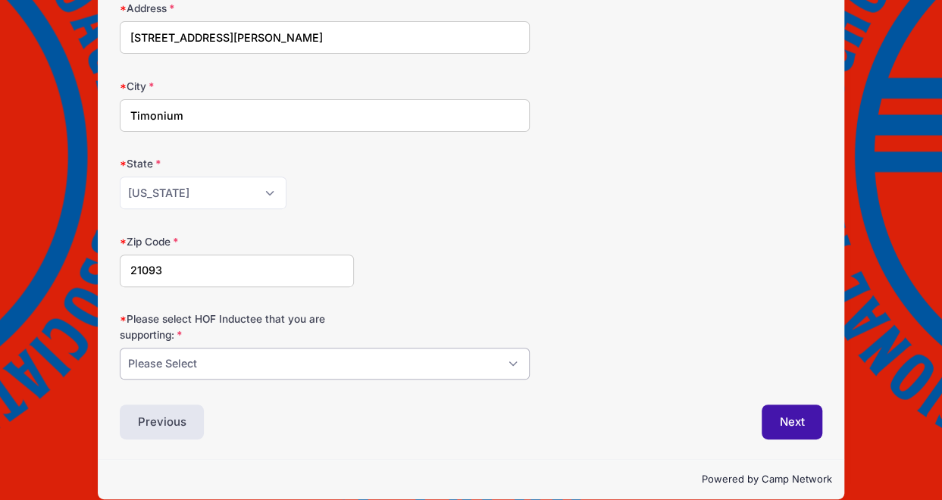
click at [514, 358] on select "Please Select [PERSON_NAME] [PERSON_NAME] [PERSON_NAME] [PERSON_NAME] [PERSON_N…" at bounding box center [325, 364] width 410 height 33
select select "[PERSON_NAME]"
click at [120, 348] on select "Please Select [PERSON_NAME] [PERSON_NAME] [PERSON_NAME] [PERSON_NAME] [PERSON_N…" at bounding box center [325, 364] width 410 height 33
click at [777, 418] on button "Next" at bounding box center [791, 422] width 61 height 35
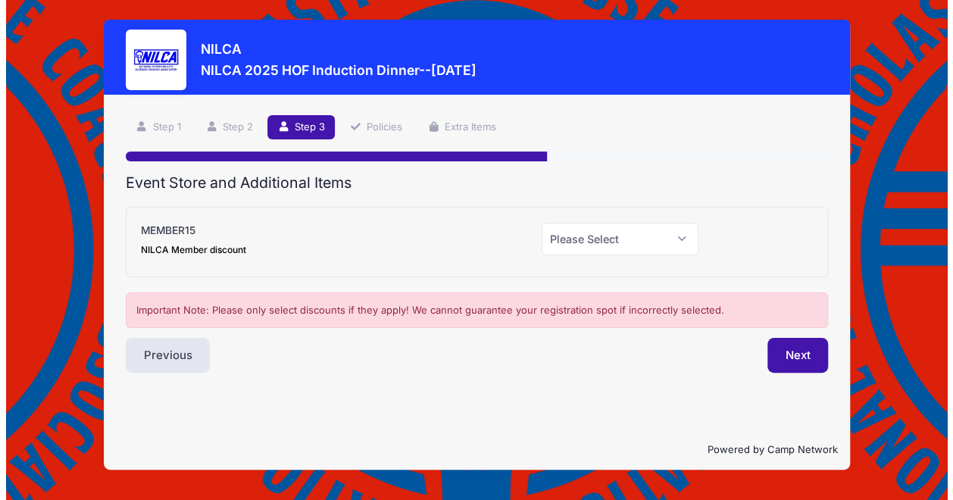
scroll to position [0, 0]
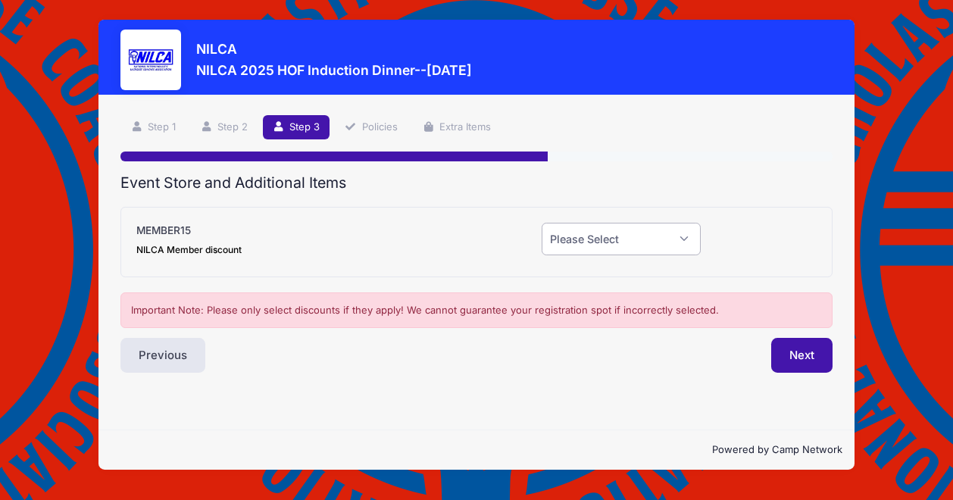
click at [686, 239] on select "Please Select Yes (-$15.00) No" at bounding box center [621, 239] width 159 height 33
select select "0"
click at [542, 223] on select "Please Select Yes (-$15.00) No" at bounding box center [621, 239] width 159 height 33
click at [801, 357] on button "Next" at bounding box center [801, 355] width 61 height 35
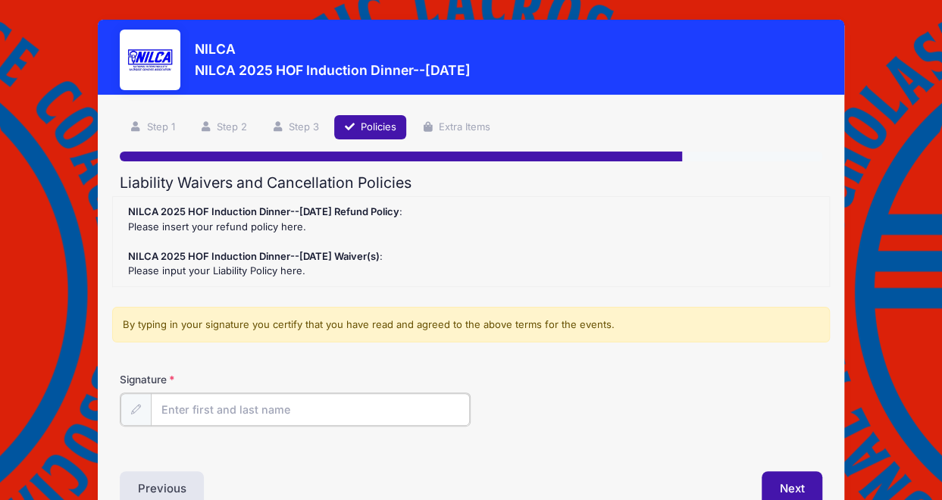
click at [215, 404] on input "Signature" at bounding box center [311, 409] width 320 height 33
type input "[PERSON_NAME]"
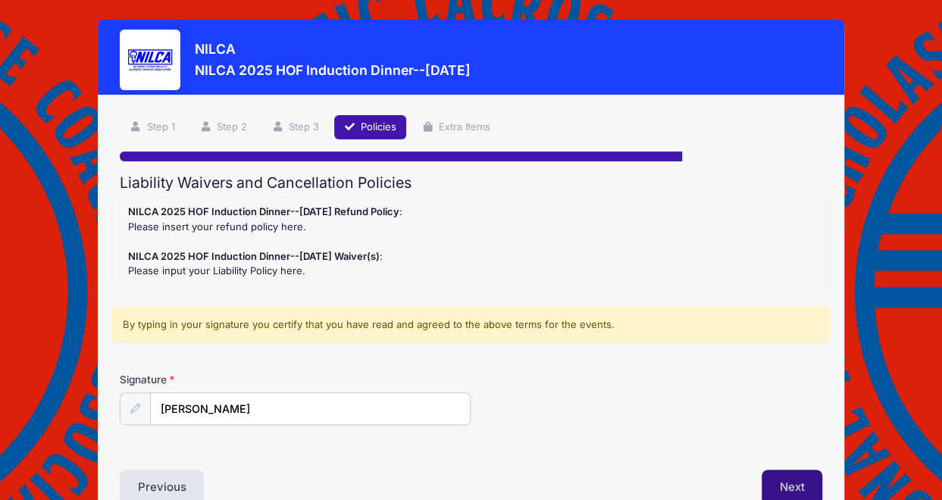
click at [765, 478] on button "Next" at bounding box center [791, 487] width 61 height 35
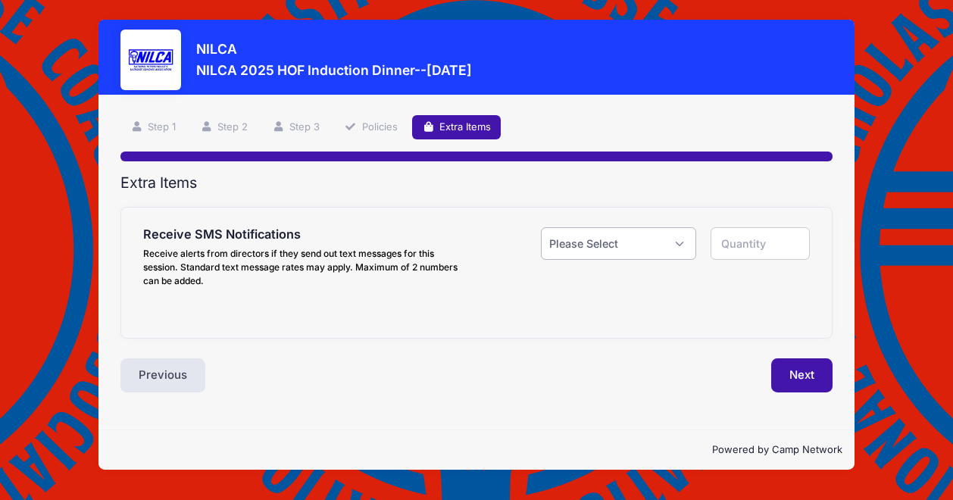
click at [685, 245] on select "Please Select Yes ($0.00) No" at bounding box center [618, 243] width 155 height 33
select select "0"
click at [541, 227] on select "Please Select Yes ($0.00) No" at bounding box center [618, 243] width 155 height 33
type input "0"
click at [806, 373] on button "Next" at bounding box center [801, 375] width 61 height 35
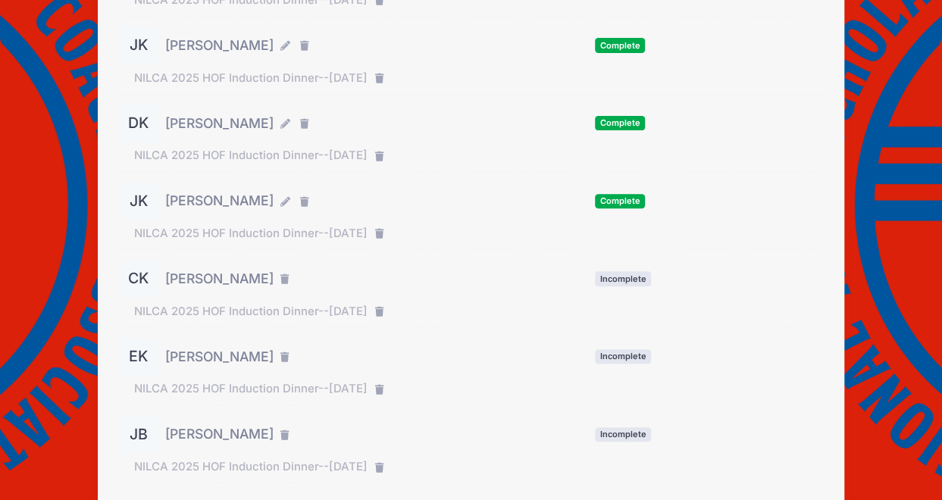
scroll to position [305, 0]
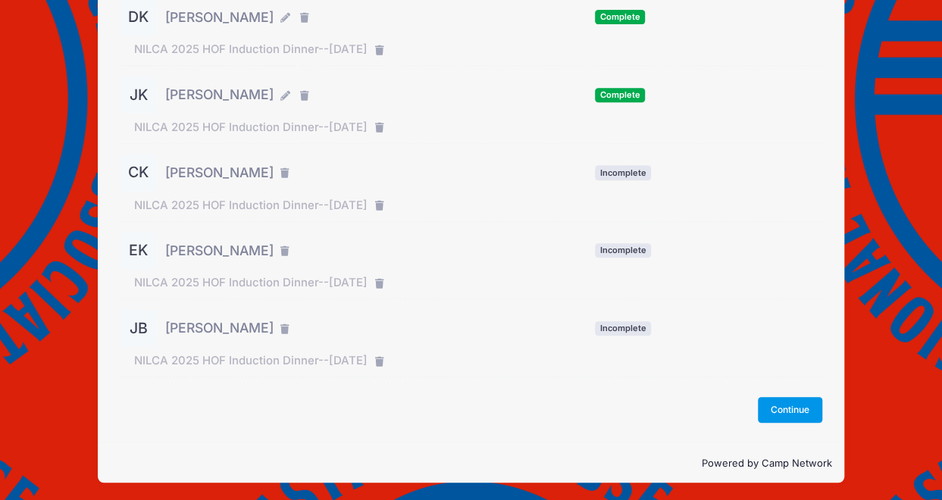
click at [776, 406] on button "Continue" at bounding box center [790, 410] width 65 height 26
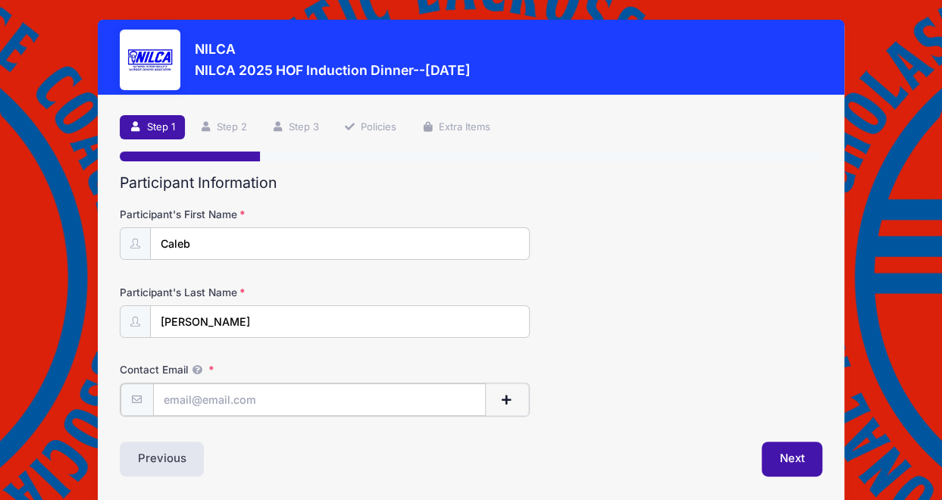
click at [245, 399] on input "Contact Email" at bounding box center [319, 399] width 333 height 33
type input "[EMAIL_ADDRESS][DOMAIN_NAME]"
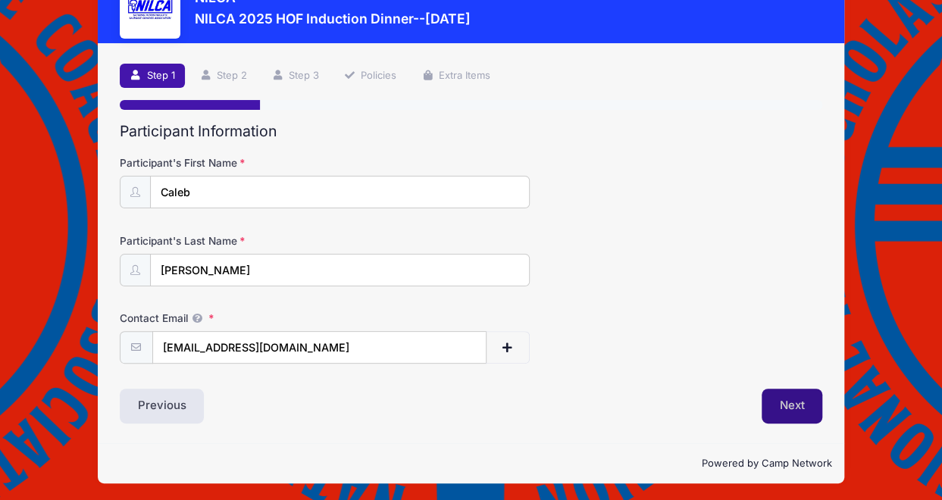
click at [789, 403] on button "Next" at bounding box center [791, 406] width 61 height 35
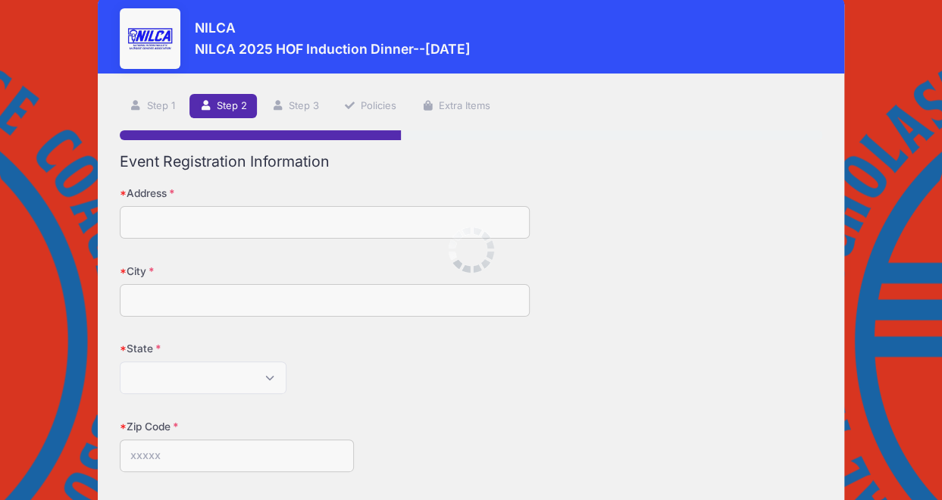
scroll to position [0, 0]
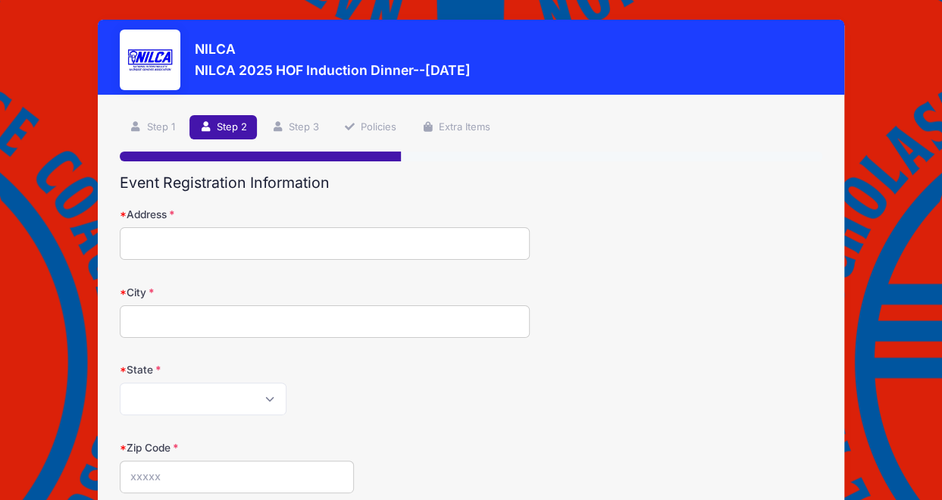
click at [127, 242] on input "Address" at bounding box center [325, 243] width 410 height 33
type input "[STREET_ADDRESS][PERSON_NAME]"
type input "Timonium"
select select "MD"
type input "21093"
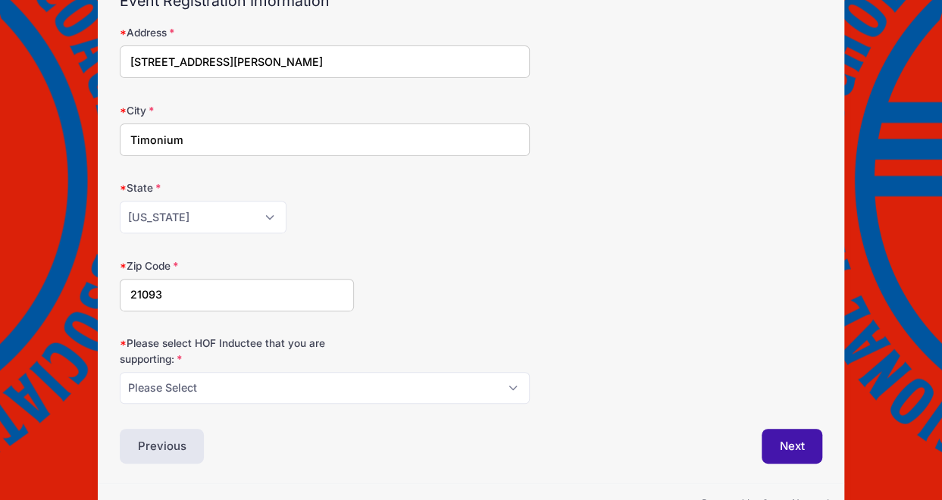
scroll to position [184, 0]
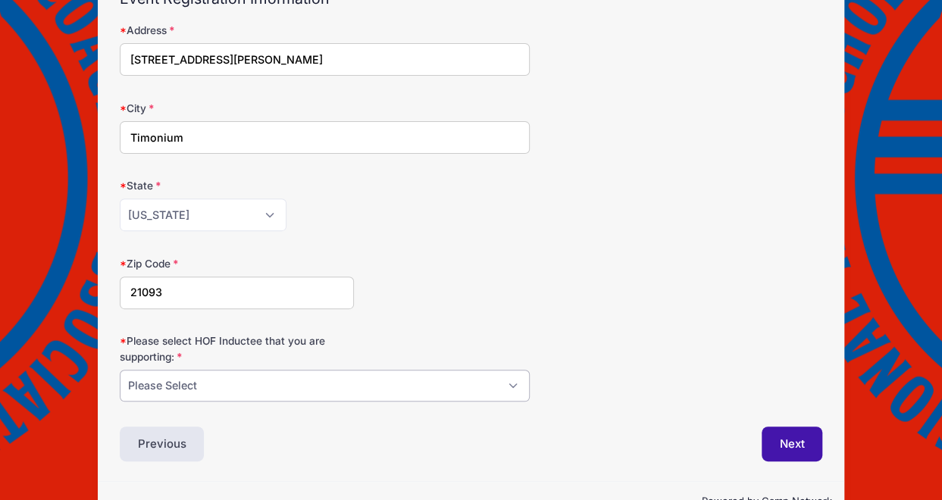
click at [515, 382] on select "Please Select [PERSON_NAME] [PERSON_NAME] [PERSON_NAME] [PERSON_NAME] [PERSON_N…" at bounding box center [325, 386] width 410 height 33
select select "[PERSON_NAME]"
click at [120, 370] on select "Please Select [PERSON_NAME] [PERSON_NAME] [PERSON_NAME] [PERSON_NAME] [PERSON_N…" at bounding box center [325, 386] width 410 height 33
click at [794, 445] on button "Next" at bounding box center [791, 444] width 61 height 35
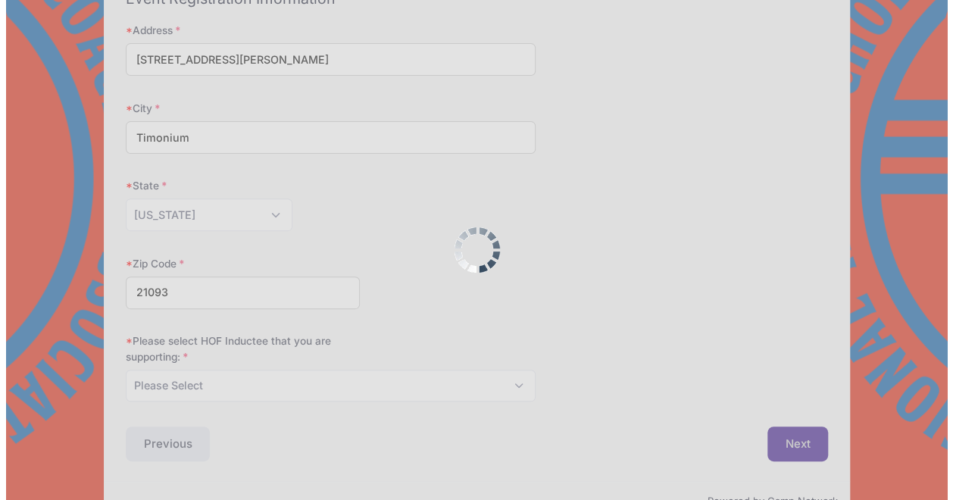
scroll to position [0, 0]
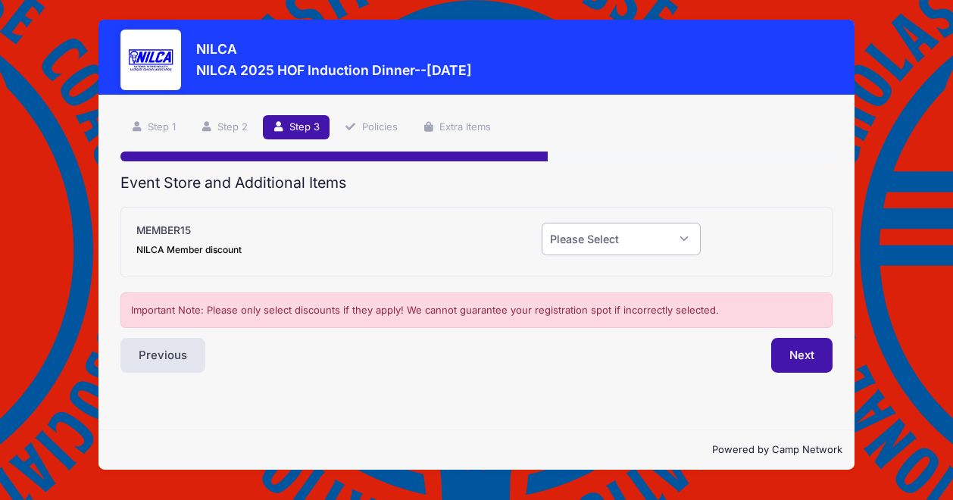
click at [685, 237] on select "Please Select Yes (-$15.00) No" at bounding box center [621, 239] width 159 height 33
select select "0"
click at [542, 223] on select "Please Select Yes (-$15.00) No" at bounding box center [621, 239] width 159 height 33
click at [799, 357] on button "Next" at bounding box center [801, 355] width 61 height 35
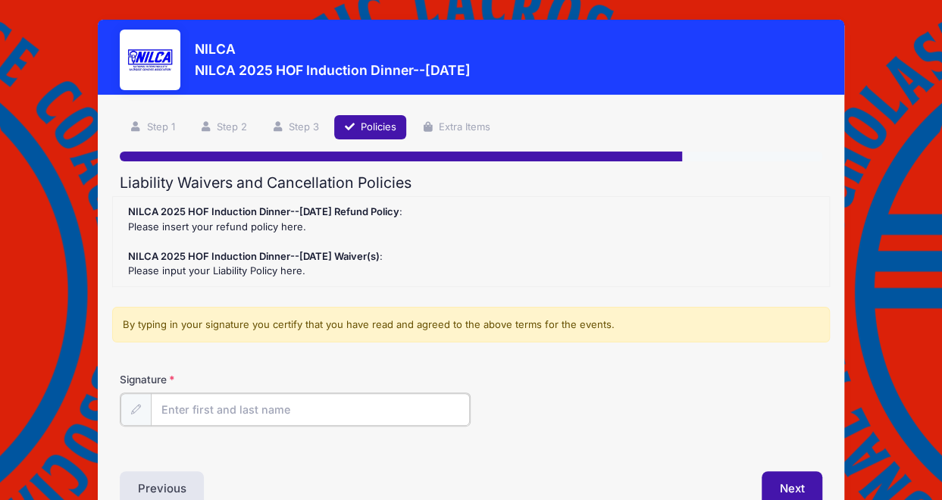
click at [281, 407] on input "Signature" at bounding box center [311, 409] width 320 height 33
type input "[PERSON_NAME]"
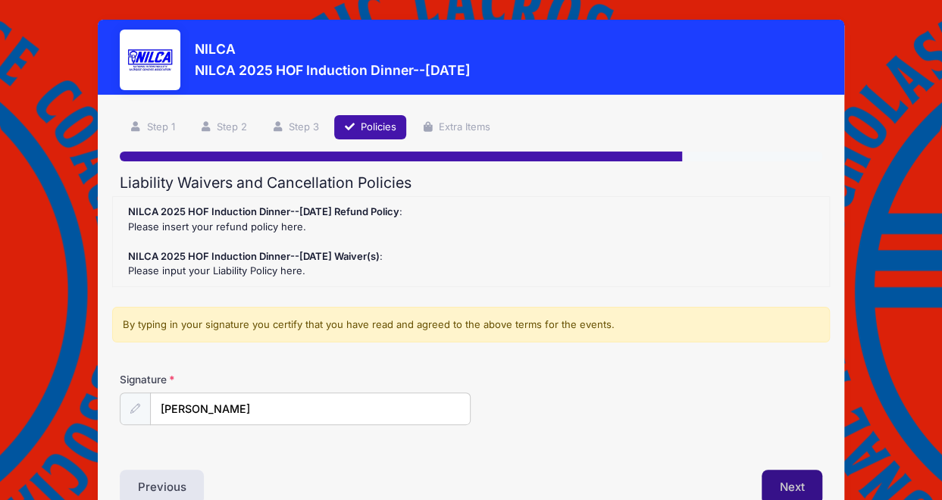
click at [787, 471] on button "Next" at bounding box center [791, 487] width 61 height 35
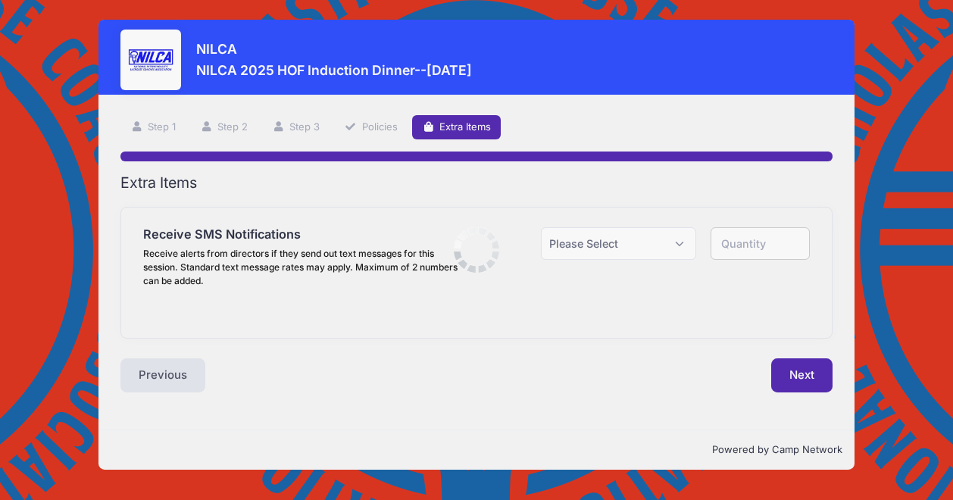
click at [787, 471] on body "Processing Request Please wait... Processing Request Please wait... Processing …" at bounding box center [476, 250] width 953 height 500
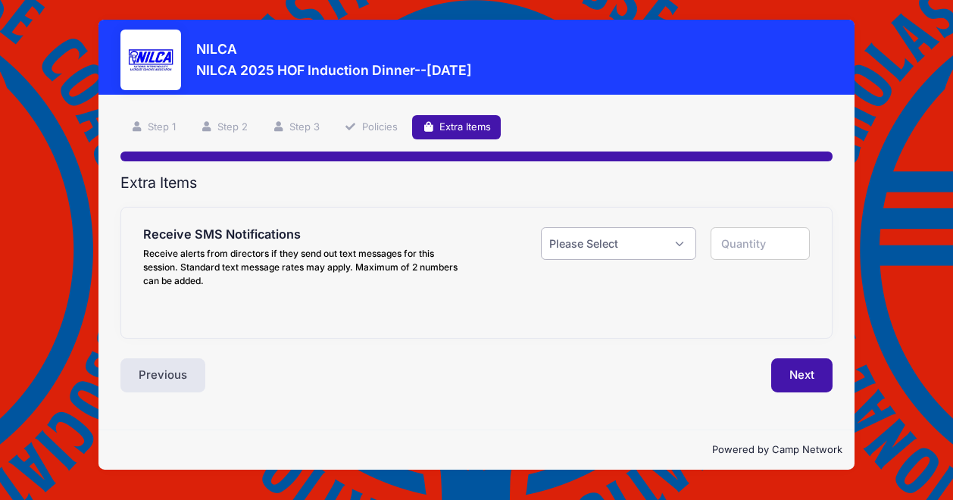
click at [685, 241] on select "Please Select Yes ($0.00) No" at bounding box center [618, 243] width 155 height 33
select select "0"
click at [541, 227] on select "Please Select Yes ($0.00) No" at bounding box center [618, 243] width 155 height 33
type input "0"
click at [807, 386] on button "Next" at bounding box center [801, 375] width 61 height 35
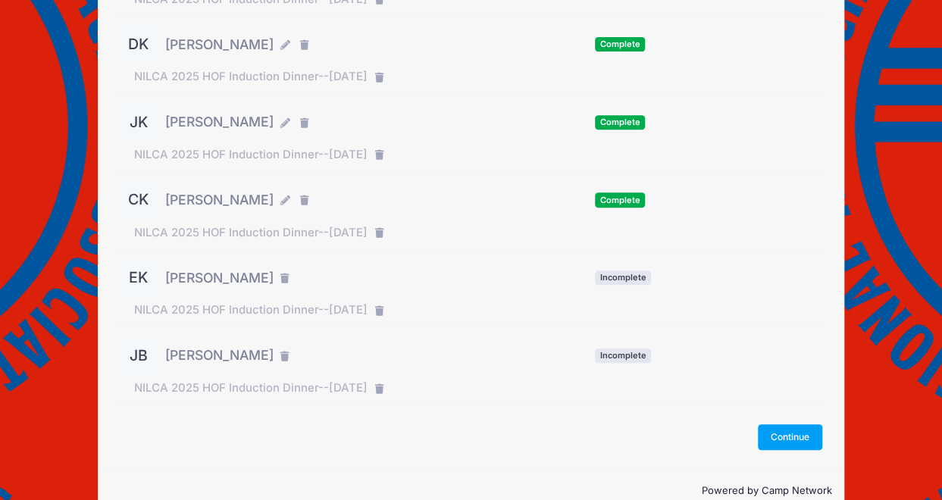
scroll to position [278, 0]
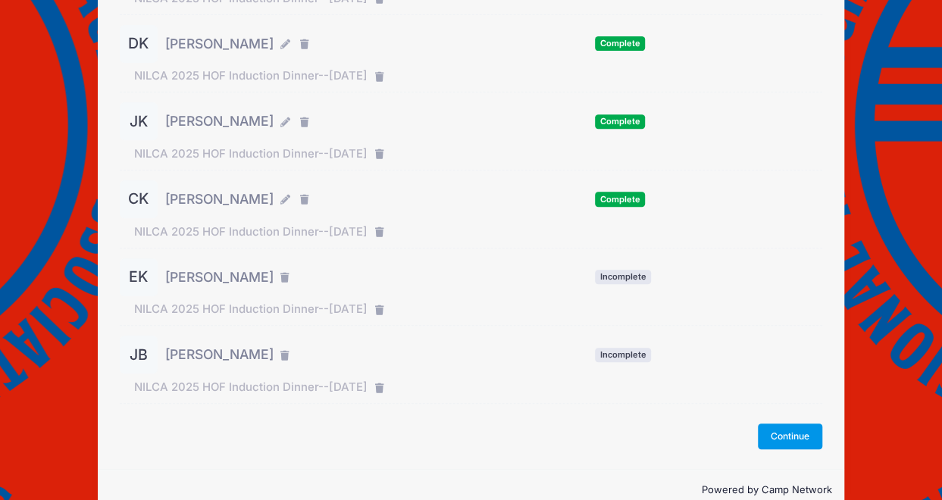
click at [783, 434] on button "Continue" at bounding box center [790, 436] width 65 height 26
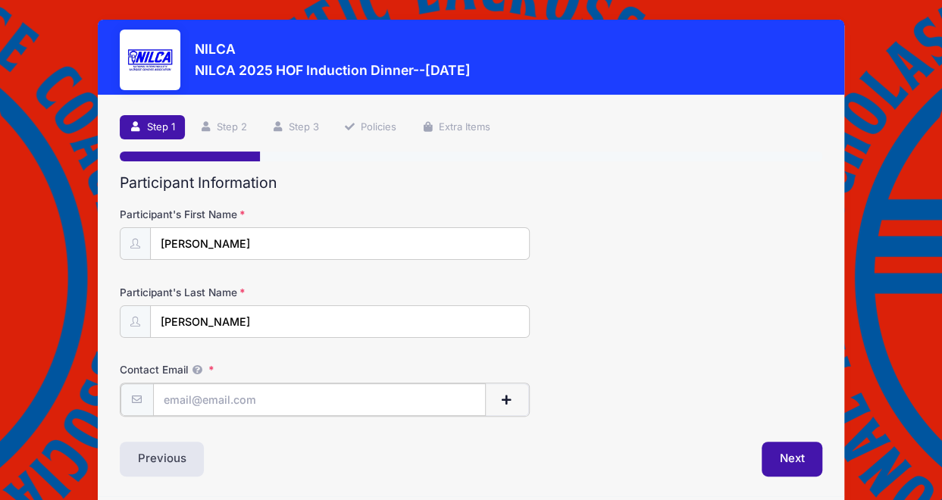
click at [268, 392] on input "Contact Email" at bounding box center [319, 399] width 333 height 33
type input "[EMAIL_ADDRESS][DOMAIN_NAME]"
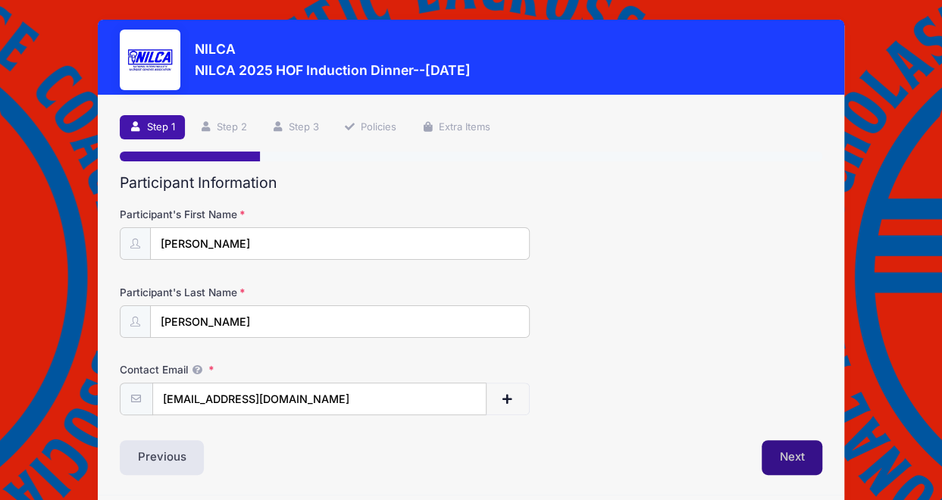
click at [782, 455] on button "Next" at bounding box center [791, 457] width 61 height 35
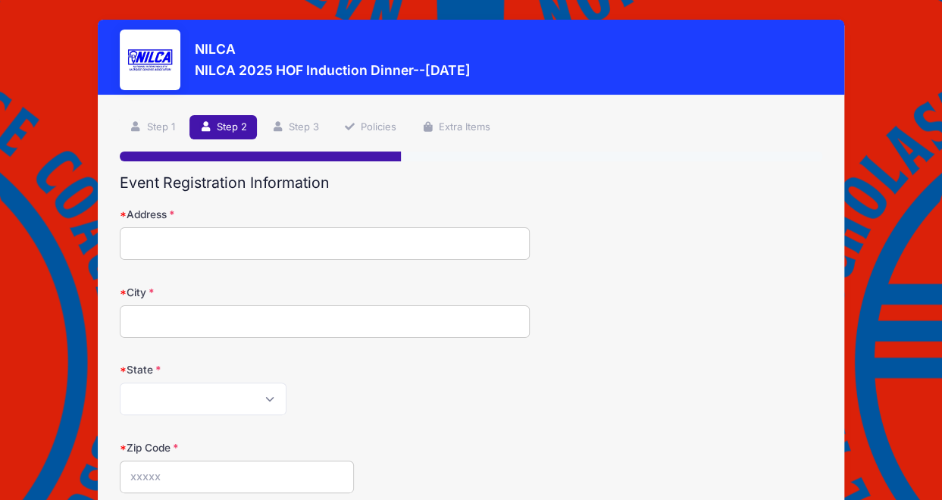
click at [182, 246] on input "Address" at bounding box center [325, 243] width 410 height 33
type input "[STREET_ADDRESS][PERSON_NAME]"
type input "Timonium"
select select "MD"
type input "21093"
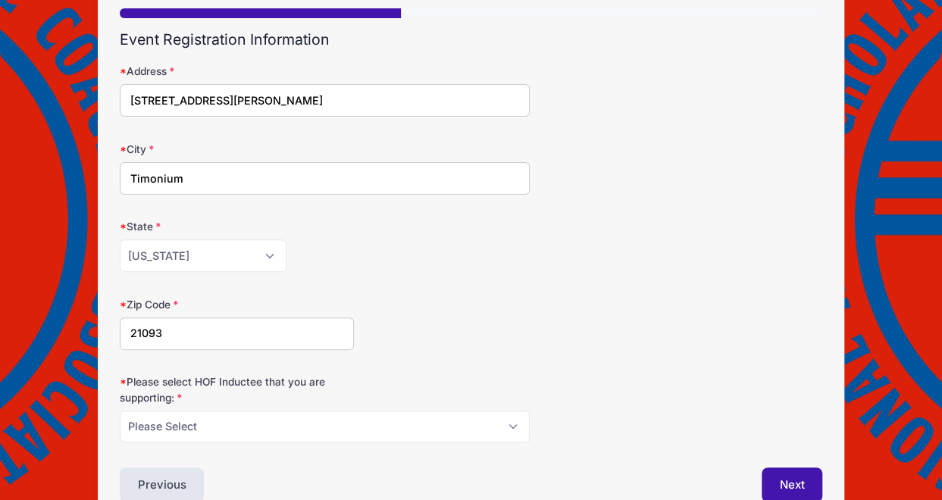
scroll to position [144, 0]
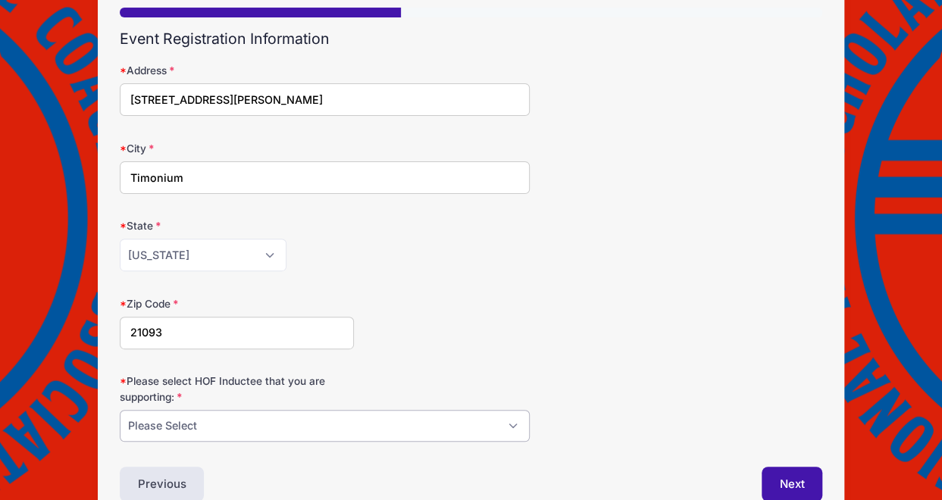
click at [511, 427] on select "Please Select [PERSON_NAME] [PERSON_NAME] [PERSON_NAME] [PERSON_NAME] [PERSON_N…" at bounding box center [325, 426] width 410 height 33
select select "[PERSON_NAME]"
click at [120, 410] on select "Please Select [PERSON_NAME] [PERSON_NAME] [PERSON_NAME] [PERSON_NAME] [PERSON_N…" at bounding box center [325, 426] width 410 height 33
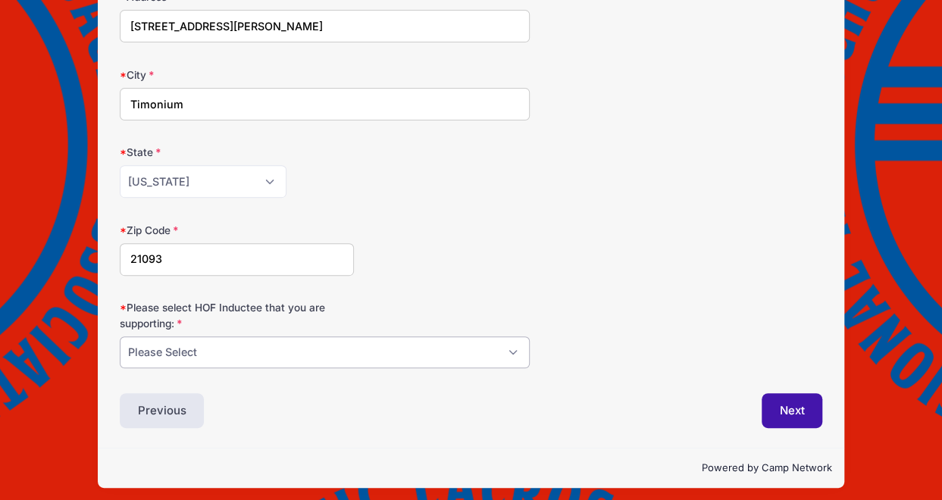
scroll to position [221, 0]
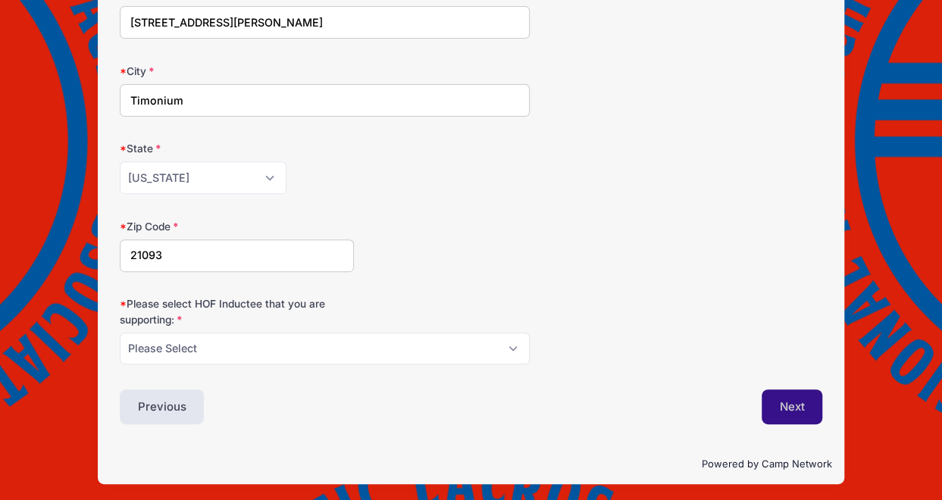
click at [780, 404] on button "Next" at bounding box center [791, 406] width 61 height 35
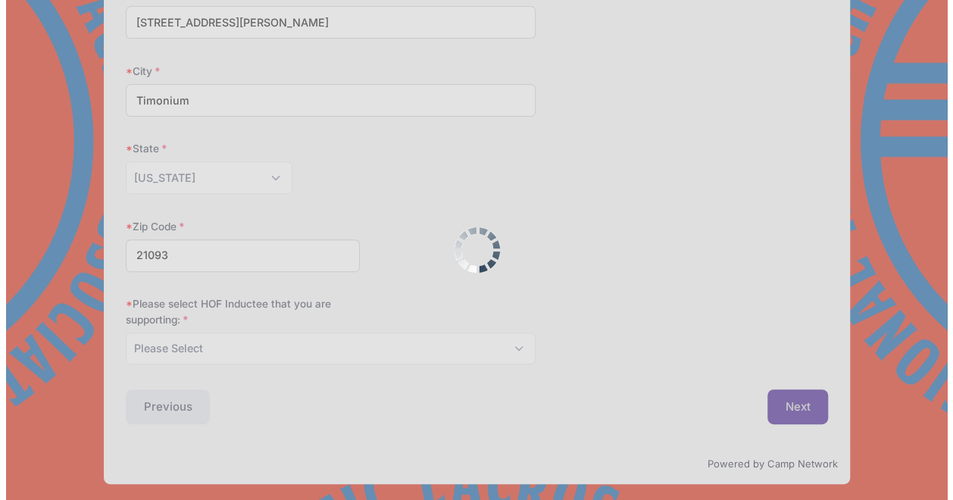
scroll to position [0, 0]
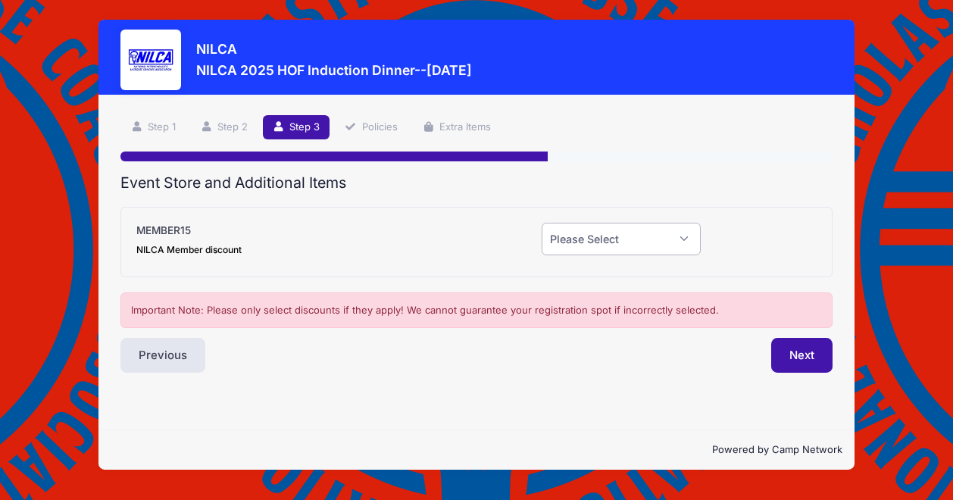
click at [683, 240] on select "Please Select Yes (-$15.00) No" at bounding box center [621, 239] width 159 height 33
select select "0"
click at [542, 223] on select "Please Select Yes (-$15.00) No" at bounding box center [621, 239] width 159 height 33
click at [817, 351] on button "Next" at bounding box center [801, 355] width 61 height 35
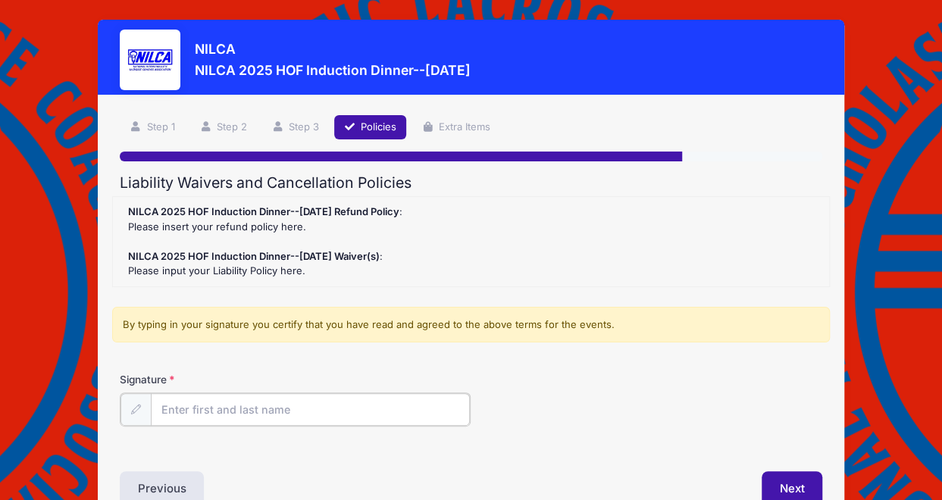
click at [339, 416] on input "Signature" at bounding box center [311, 409] width 320 height 33
type input "[PERSON_NAME]"
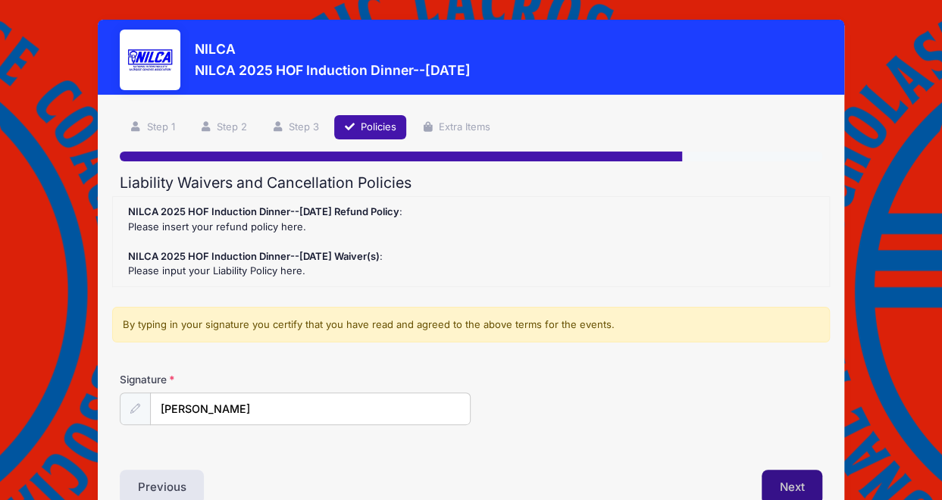
click at [799, 483] on button "Next" at bounding box center [791, 487] width 61 height 35
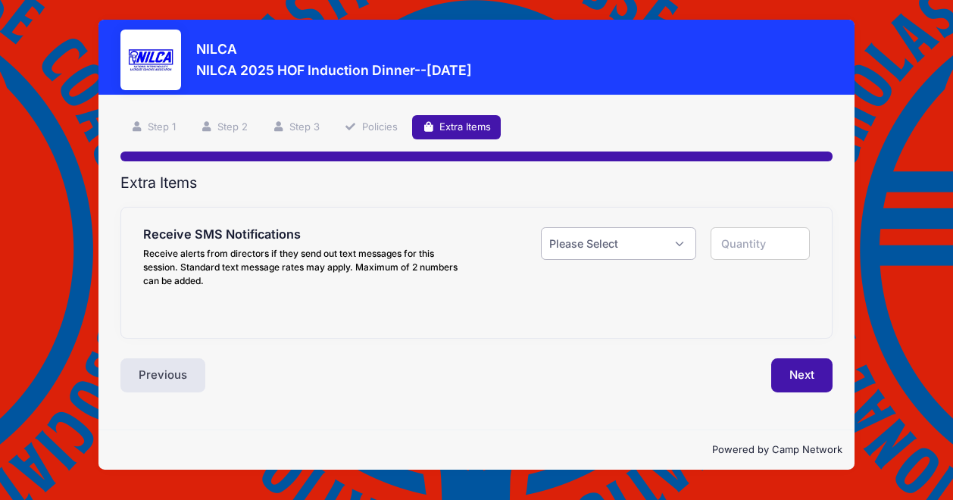
click at [682, 242] on select "Please Select Yes ($0.00) No" at bounding box center [618, 243] width 155 height 33
select select "0"
click at [541, 227] on select "Please Select Yes ($0.00) No" at bounding box center [618, 243] width 155 height 33
type input "0"
click at [790, 375] on button "Next" at bounding box center [801, 375] width 61 height 35
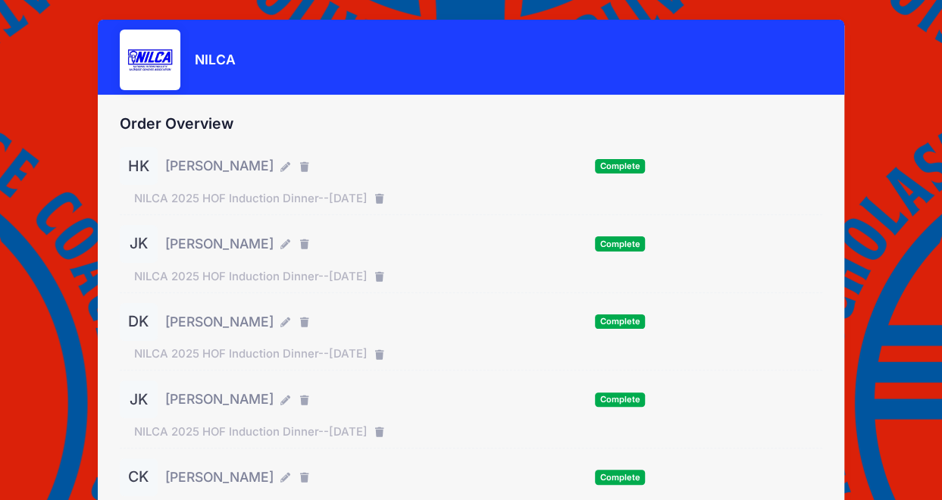
click at [790, 375] on div "HK [PERSON_NAME] Complete [PERSON_NAME]" at bounding box center [471, 414] width 702 height 535
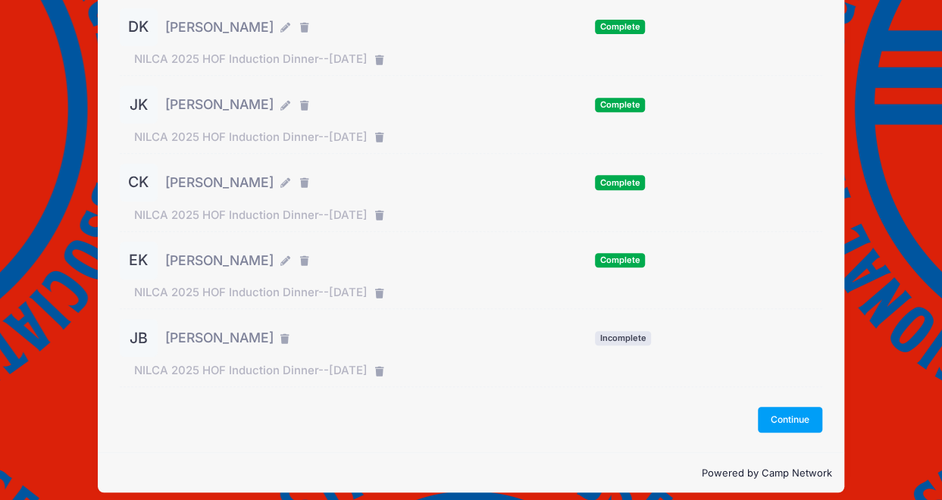
scroll to position [295, 0]
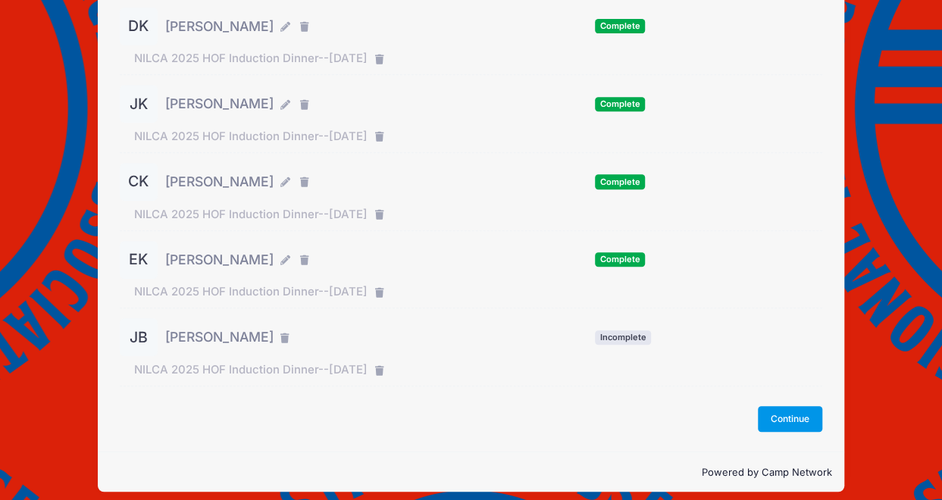
click at [804, 419] on button "Continue" at bounding box center [790, 419] width 65 height 26
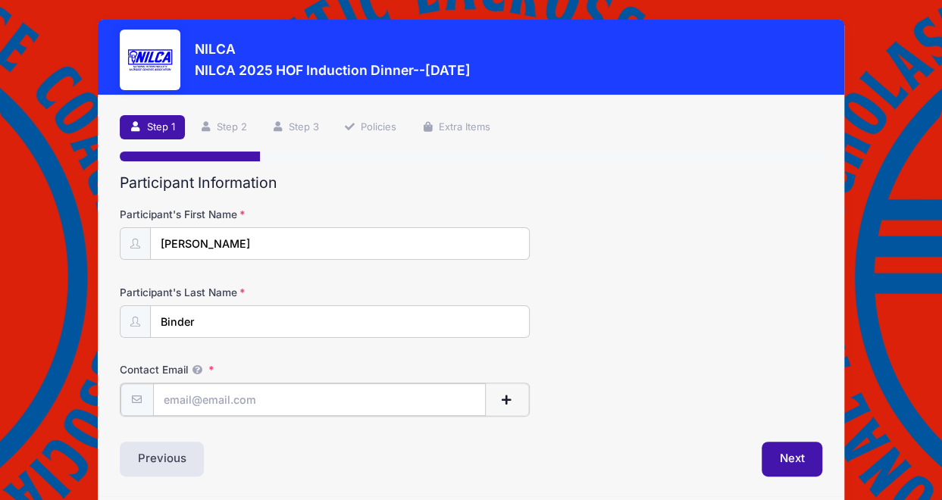
click at [195, 396] on input "Contact Email" at bounding box center [319, 399] width 333 height 33
type input "[EMAIL_ADDRESS][DOMAIN_NAME]"
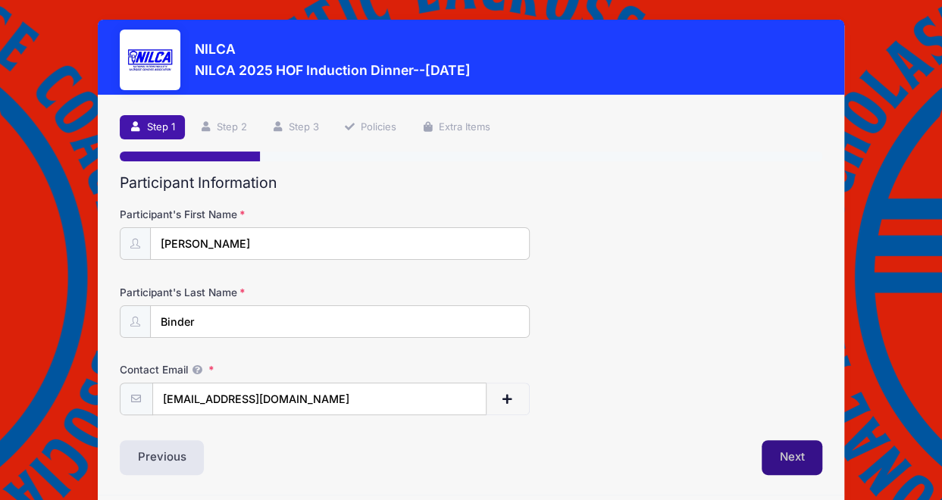
click at [783, 458] on button "Next" at bounding box center [791, 457] width 61 height 35
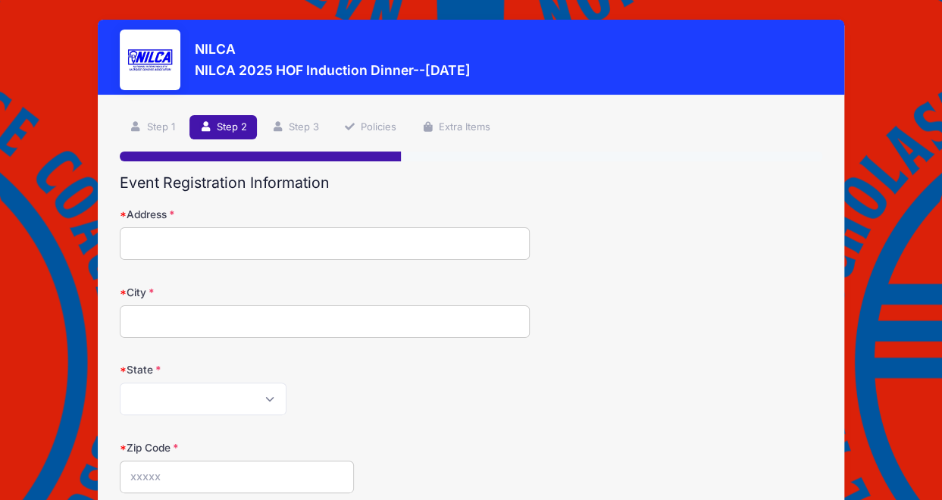
click at [246, 245] on input "Address" at bounding box center [325, 243] width 410 height 33
type input "[STREET_ADDRESS][PERSON_NAME]"
type input "Timonium"
select select "MD"
type input "21093"
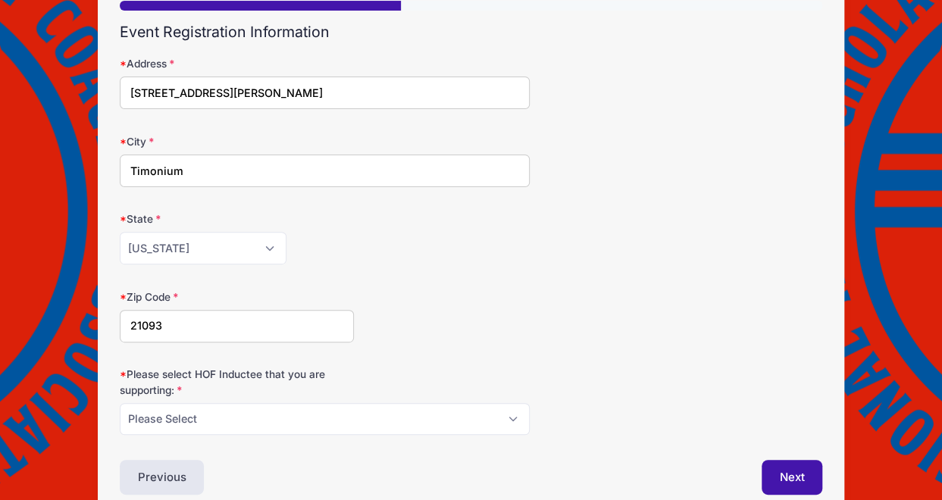
scroll to position [152, 0]
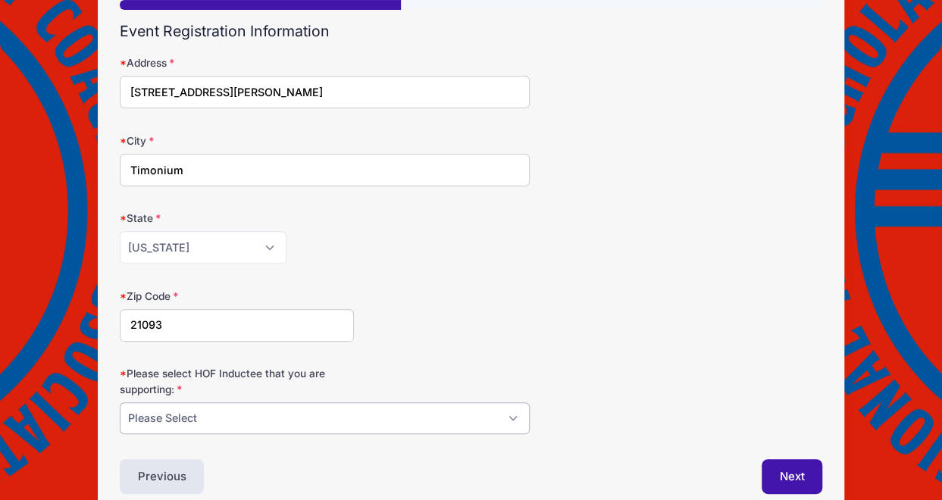
click at [324, 408] on select "Please Select [PERSON_NAME] [PERSON_NAME] [PERSON_NAME] [PERSON_NAME] [PERSON_N…" at bounding box center [325, 418] width 410 height 33
select select "[PERSON_NAME]"
click at [120, 402] on select "Please Select [PERSON_NAME] [PERSON_NAME] [PERSON_NAME] [PERSON_NAME] [PERSON_N…" at bounding box center [325, 418] width 410 height 33
click at [783, 470] on button "Next" at bounding box center [791, 476] width 61 height 35
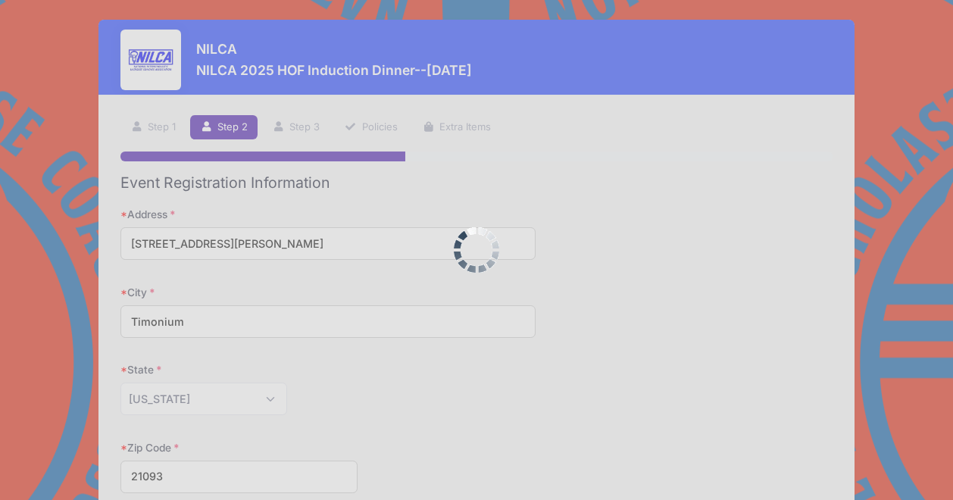
scroll to position [0, 0]
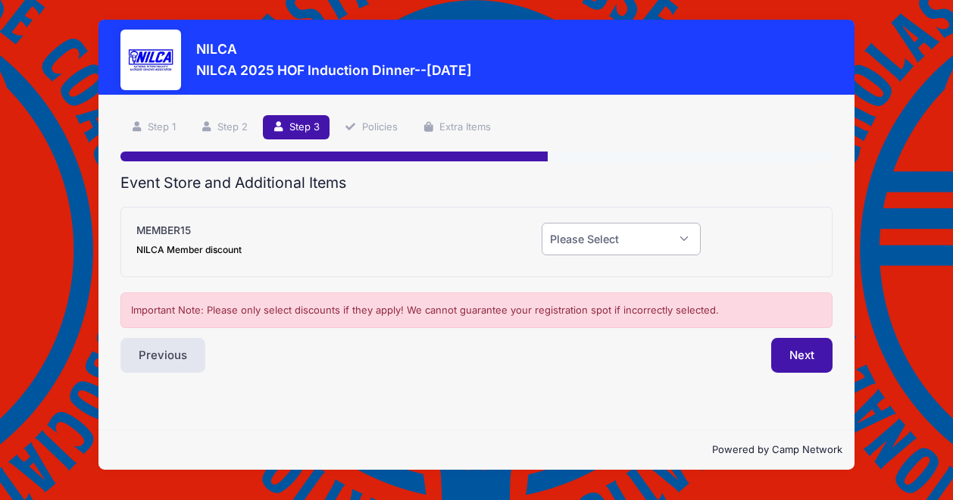
click at [692, 236] on select "Please Select Yes (-$15.00) No" at bounding box center [621, 239] width 159 height 33
select select "0"
click at [542, 223] on select "Please Select Yes (-$15.00) No" at bounding box center [621, 239] width 159 height 33
click at [789, 354] on button "Next" at bounding box center [801, 355] width 61 height 35
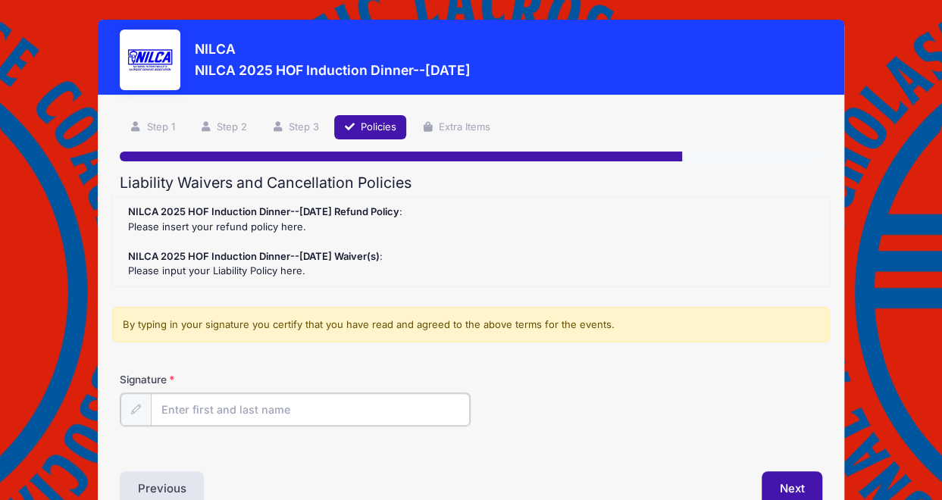
click at [282, 409] on input "Signature" at bounding box center [311, 409] width 320 height 33
type input "[PERSON_NAME]"
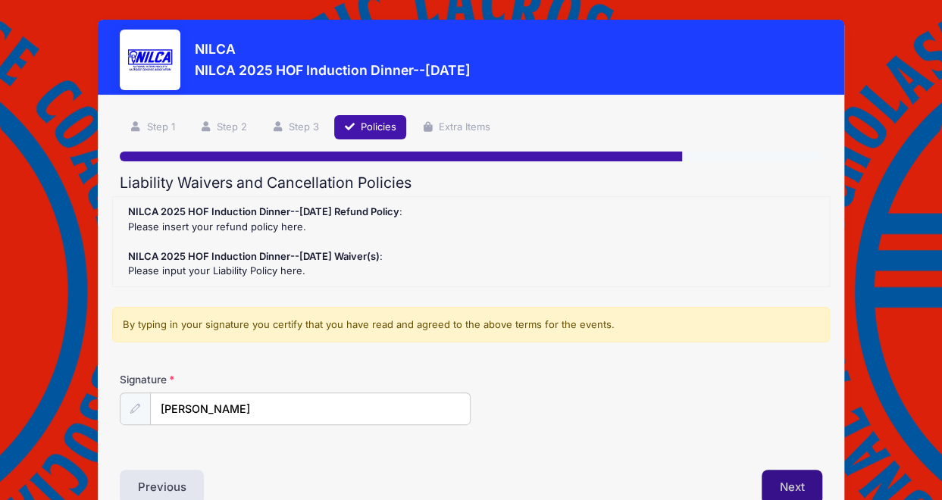
click at [786, 489] on button "Next" at bounding box center [791, 487] width 61 height 35
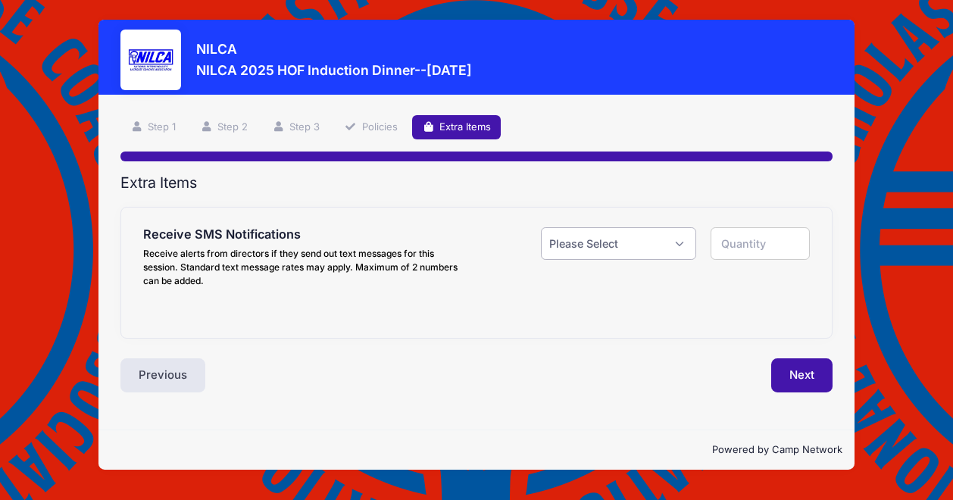
click at [677, 243] on select "Please Select Yes ($0.00) No" at bounding box center [618, 243] width 155 height 33
select select "0"
click at [541, 227] on select "Please Select Yes ($0.00) No" at bounding box center [618, 243] width 155 height 33
type input "0"
click at [805, 374] on button "Next" at bounding box center [801, 375] width 61 height 35
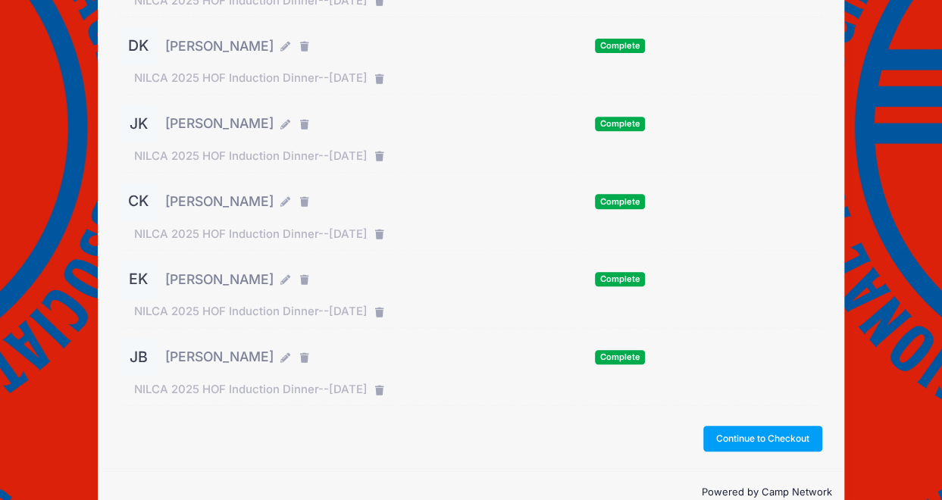
scroll to position [305, 0]
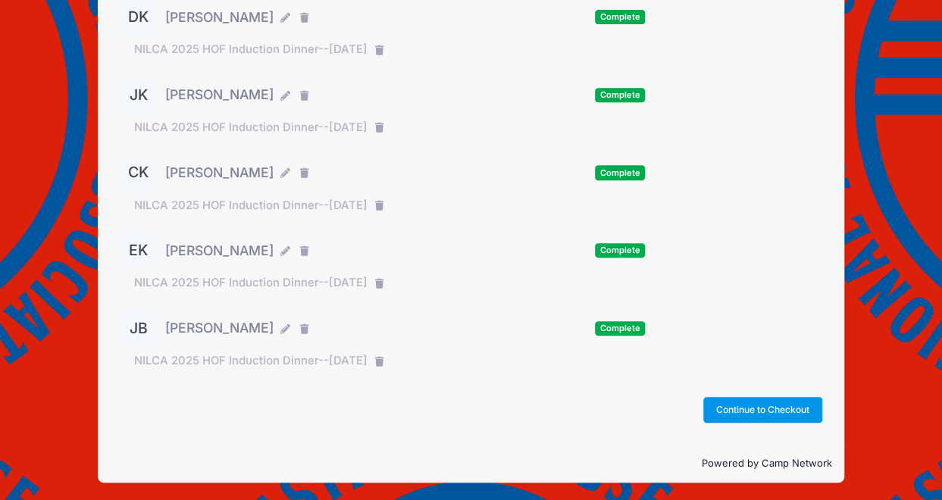
click at [763, 413] on button "Continue to Checkout" at bounding box center [763, 410] width 120 height 26
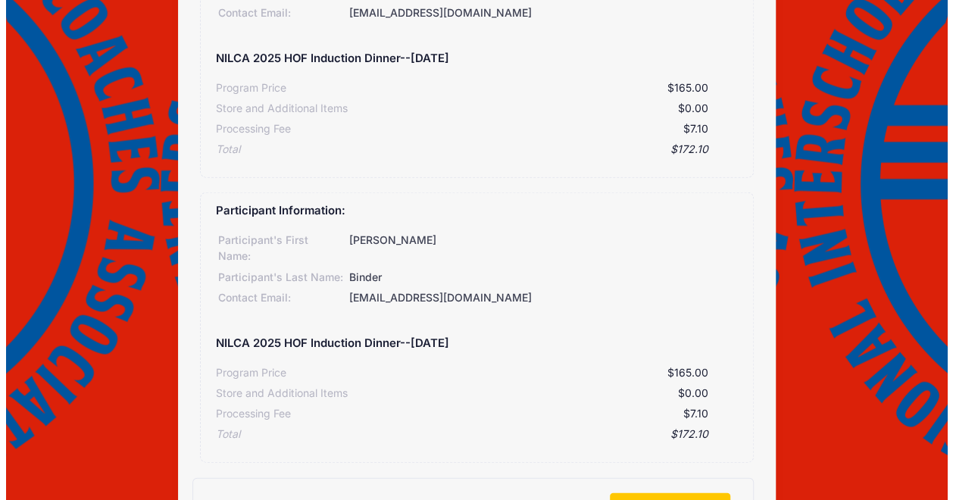
scroll to position [1817, 0]
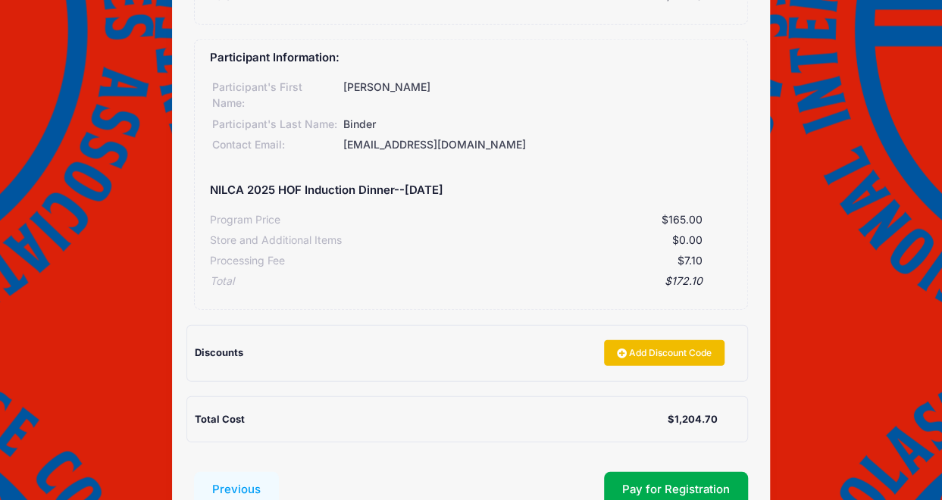
click at [683, 340] on link "Add Discount Code" at bounding box center [664, 353] width 121 height 26
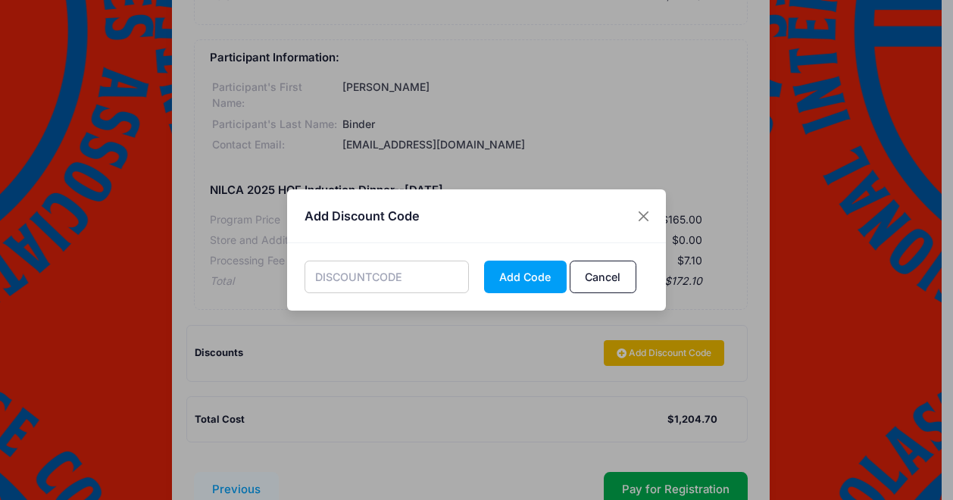
scroll to position [1817, 0]
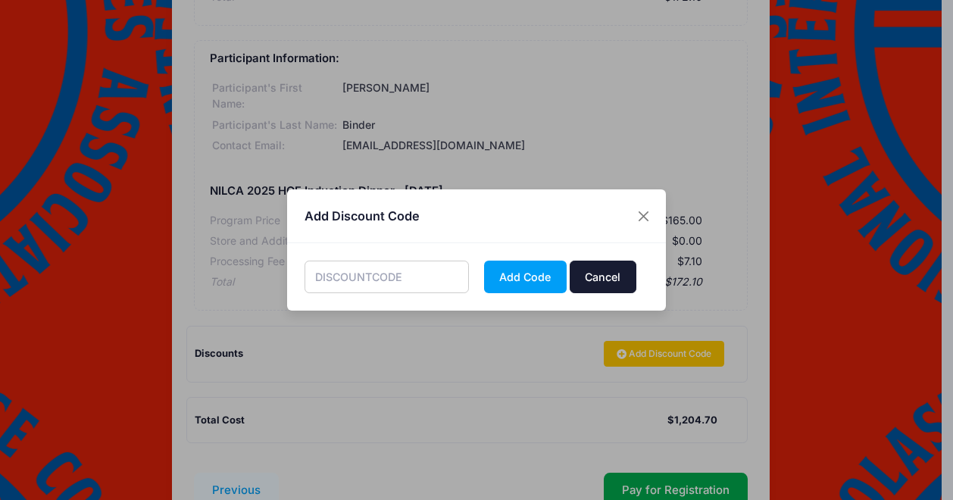
click at [592, 283] on button "Cancel" at bounding box center [603, 277] width 67 height 33
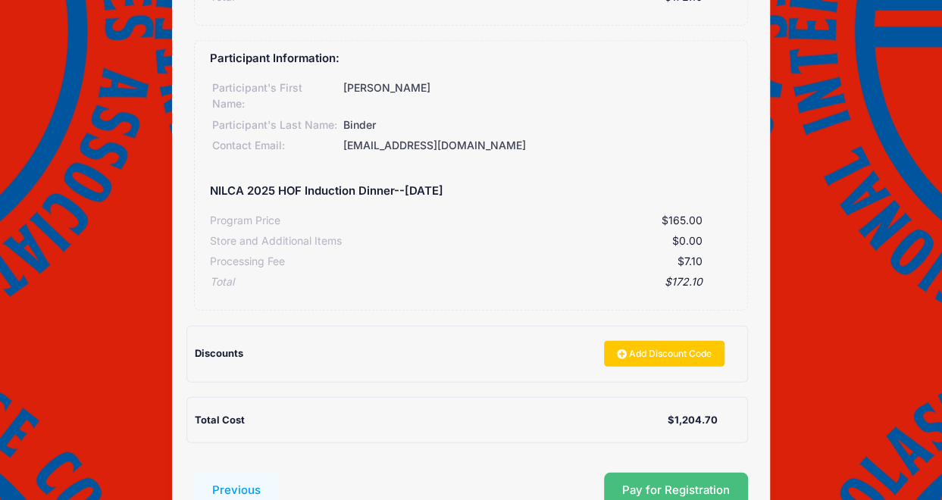
click at [670, 473] on button "Pay for Registration" at bounding box center [676, 490] width 144 height 35
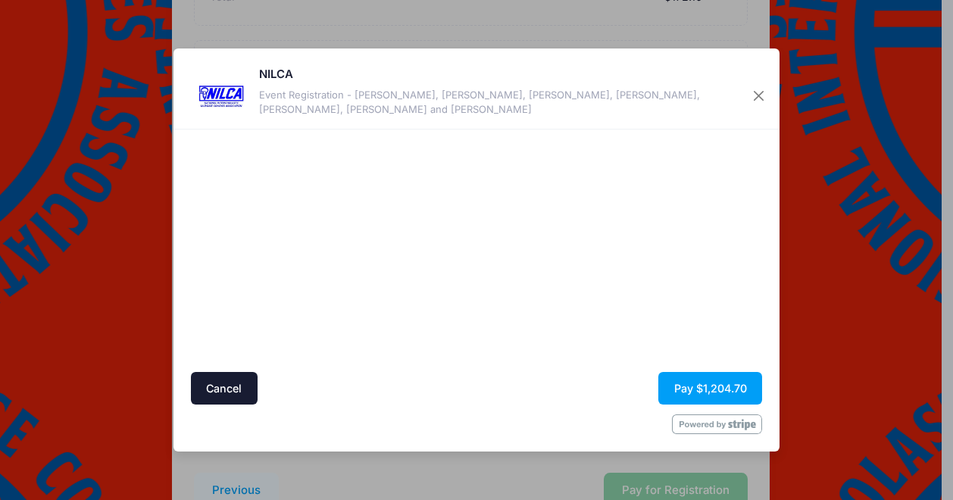
click at [670, 377] on form "Cancel Pay $1,204.70" at bounding box center [477, 285] width 572 height 297
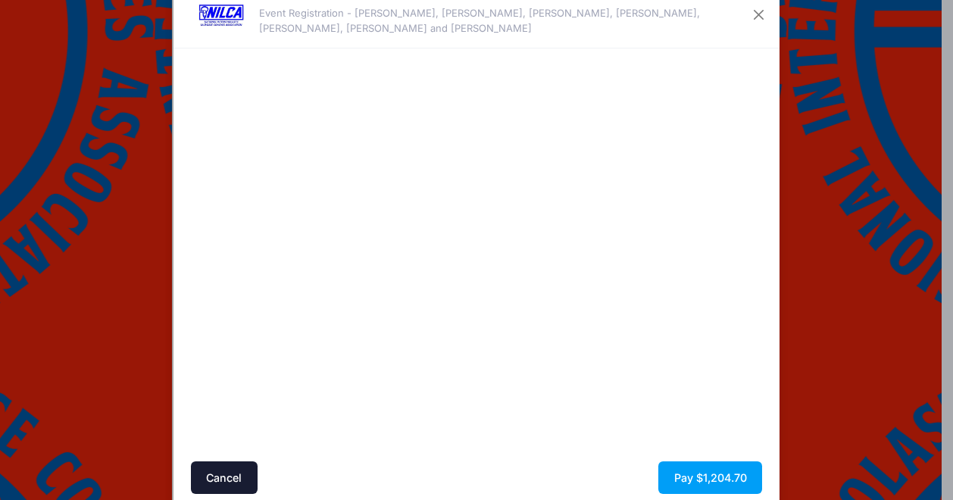
scroll to position [49, 0]
click at [685, 480] on button "Pay $1,204.70" at bounding box center [710, 478] width 104 height 33
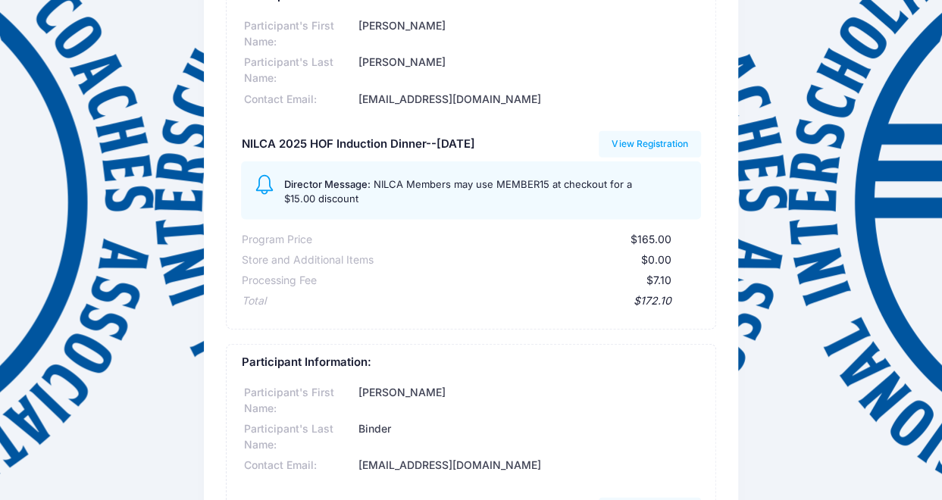
scroll to position [1933, 0]
